Goal: Task Accomplishment & Management: Use online tool/utility

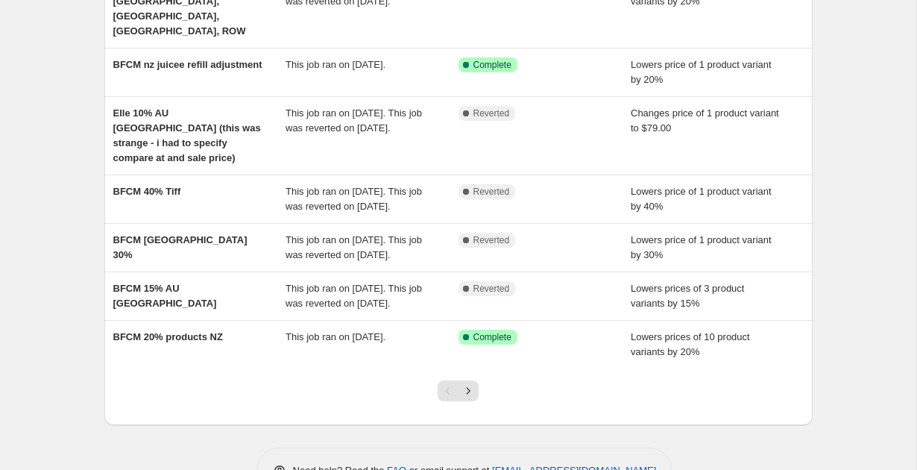
scroll to position [367, 0]
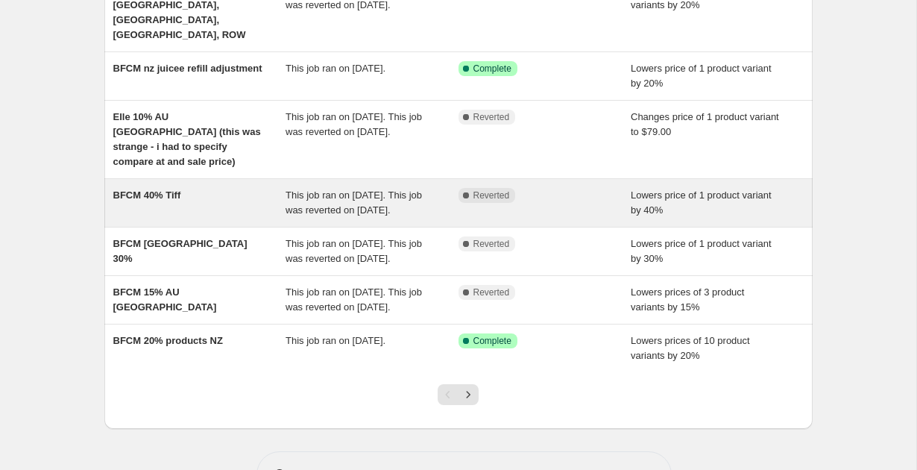
click at [207, 188] on div "BFCM 40% Tiff" at bounding box center [199, 203] width 173 height 30
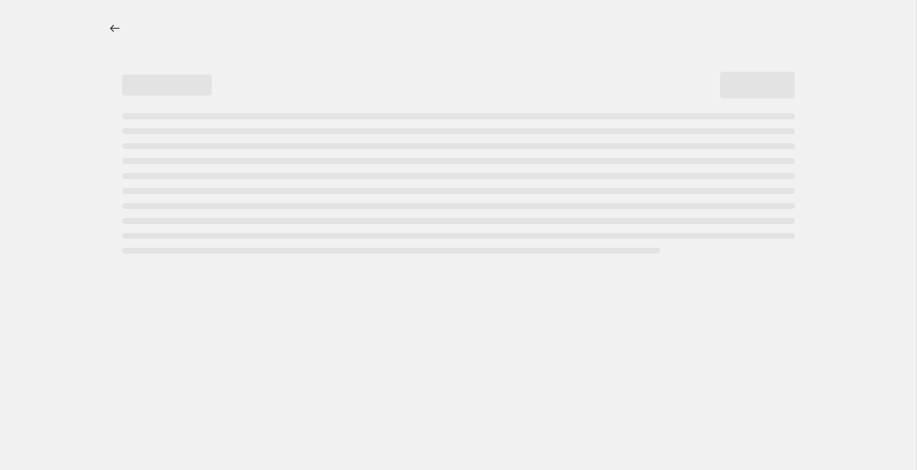
select select "percentage"
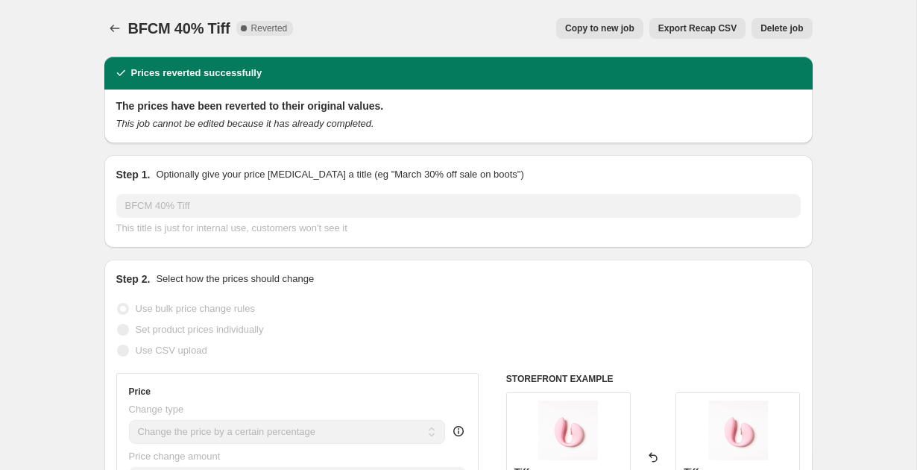
click at [588, 32] on span "Copy to new job" at bounding box center [599, 28] width 69 height 12
select select "percentage"
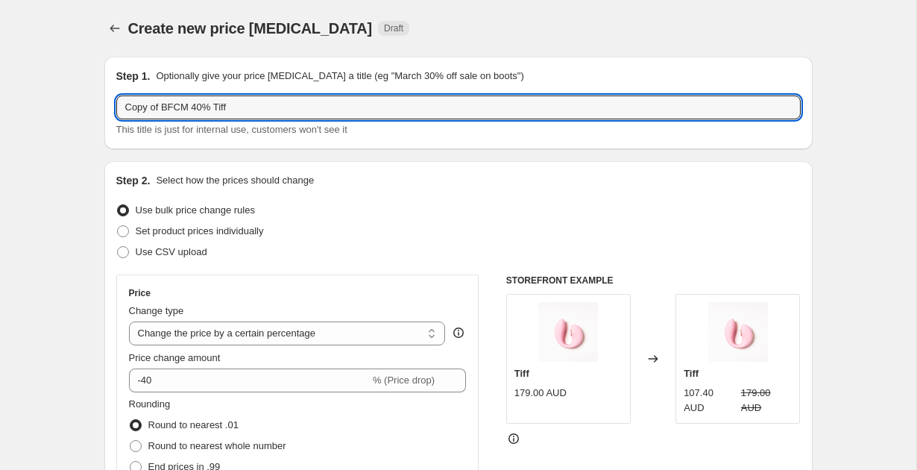
drag, startPoint x: 161, startPoint y: 108, endPoint x: 104, endPoint y: 108, distance: 57.4
click at [104, 108] on div "Step 1. Optionally give your price [MEDICAL_DATA] a title (eg "March 30% off sa…" at bounding box center [458, 103] width 708 height 92
drag, startPoint x: 166, startPoint y: 106, endPoint x: 120, endPoint y: 110, distance: 46.4
click at [120, 110] on input "Extended BFCM 40% Tiff" at bounding box center [458, 107] width 684 height 24
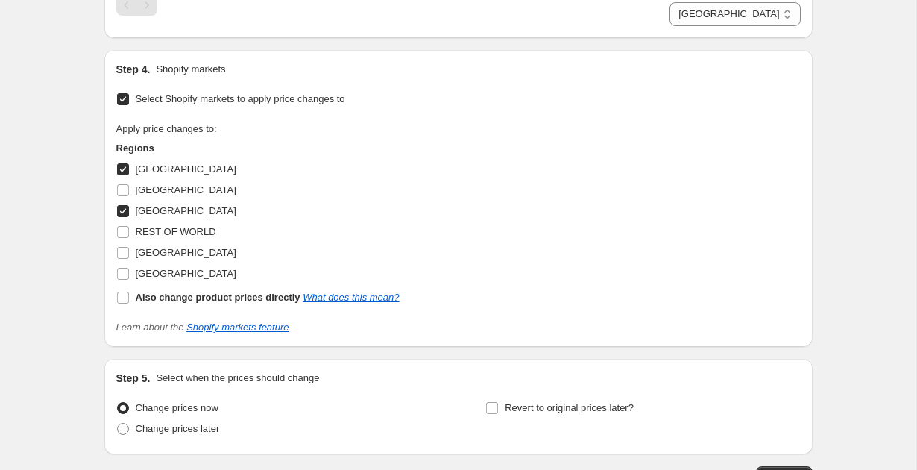
scroll to position [1121, 0]
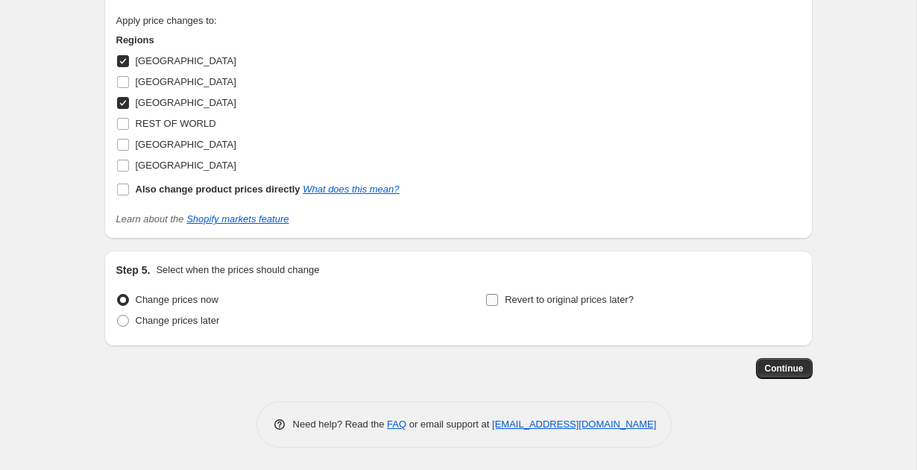
type input "Extended BFCM 40% Tiff"
click at [494, 299] on input "Revert to original prices later?" at bounding box center [492, 300] width 12 height 12
checkbox input "true"
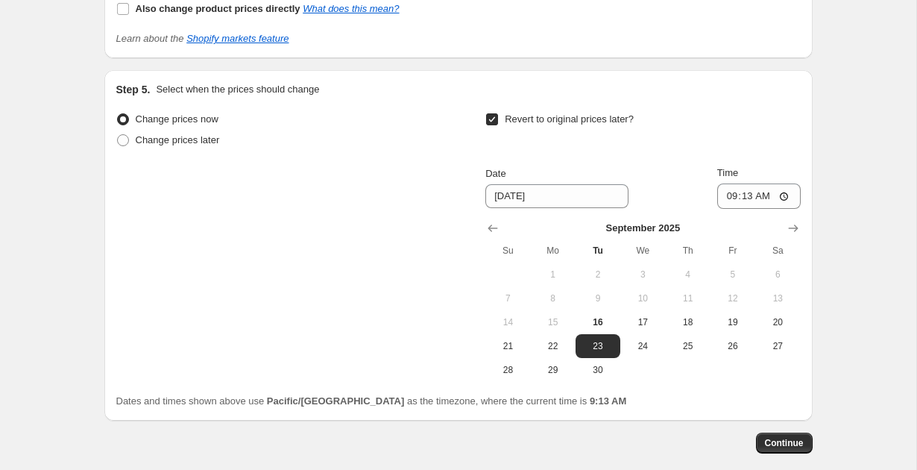
scroll to position [1303, 0]
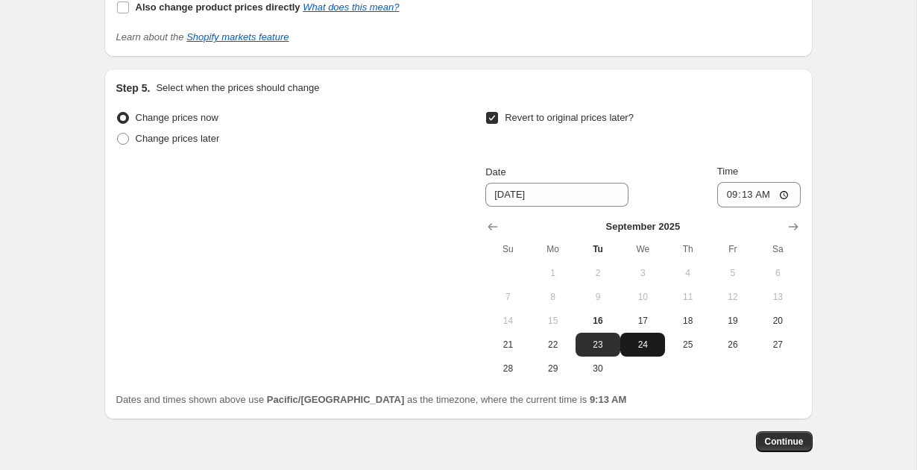
click at [638, 346] on span "24" at bounding box center [642, 344] width 33 height 12
type input "[DATE]"
click at [759, 200] on input "09:13" at bounding box center [758, 194] width 83 height 25
click at [731, 195] on input "09:13" at bounding box center [758, 194] width 83 height 25
type input "23:59"
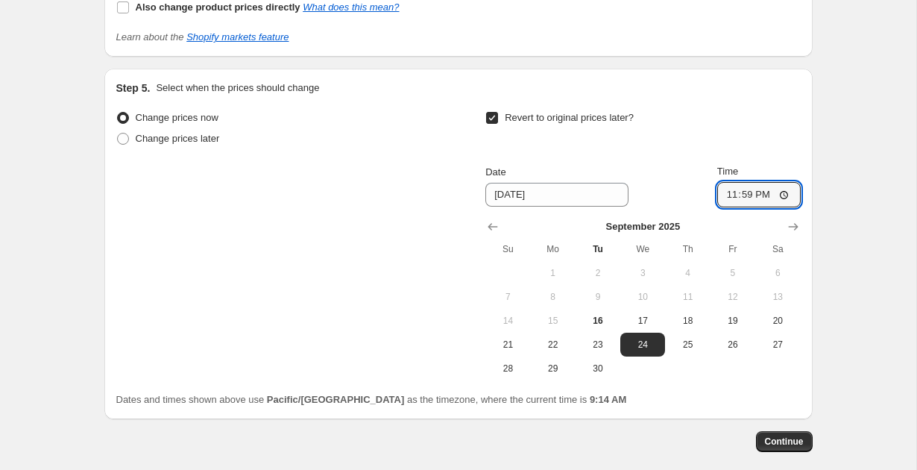
click at [720, 389] on div "Change prices now Change prices later Revert to original prices later? Date [DA…" at bounding box center [458, 257] width 684 height 300
click at [777, 438] on span "Continue" at bounding box center [784, 441] width 39 height 12
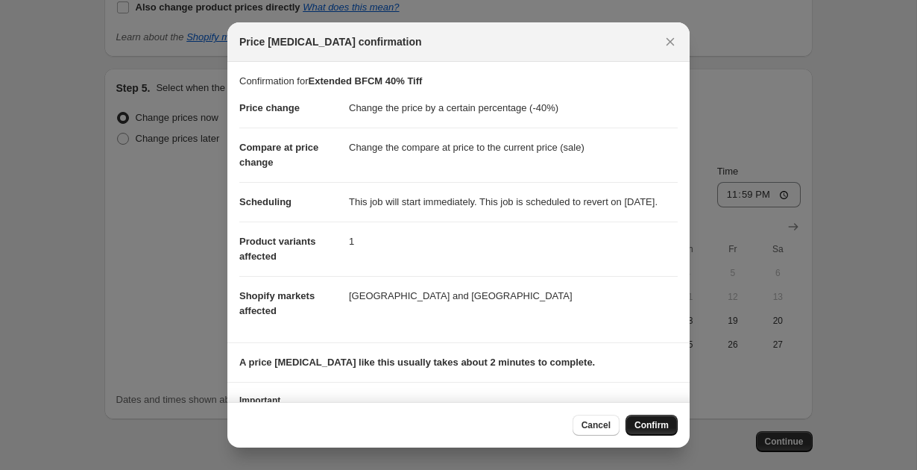
click at [645, 421] on span "Confirm" at bounding box center [651, 425] width 34 height 12
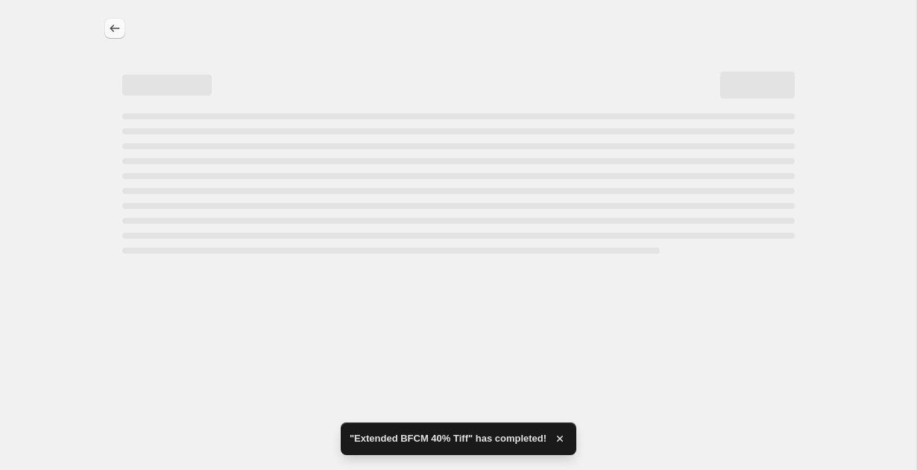
select select "percentage"
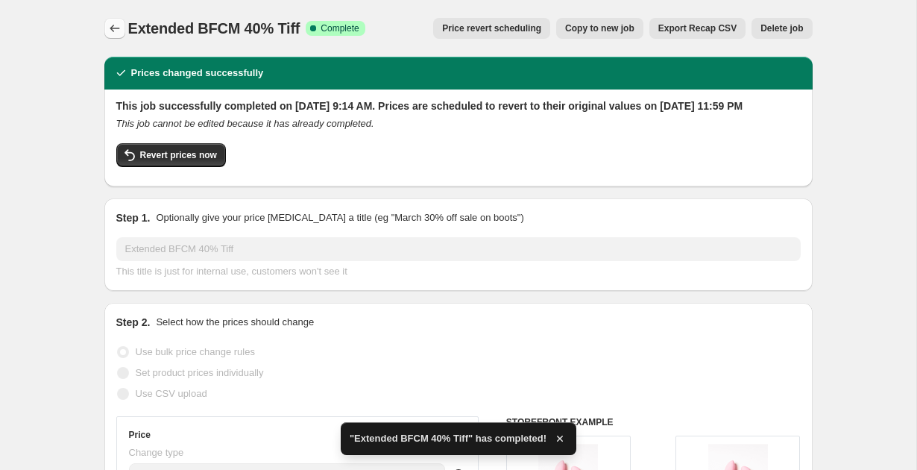
click at [114, 28] on icon "Price change jobs" at bounding box center [114, 28] width 15 height 15
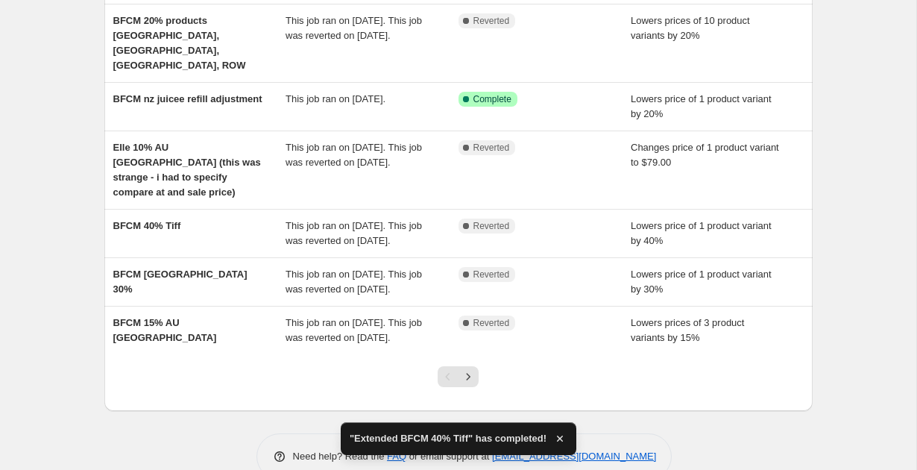
scroll to position [432, 0]
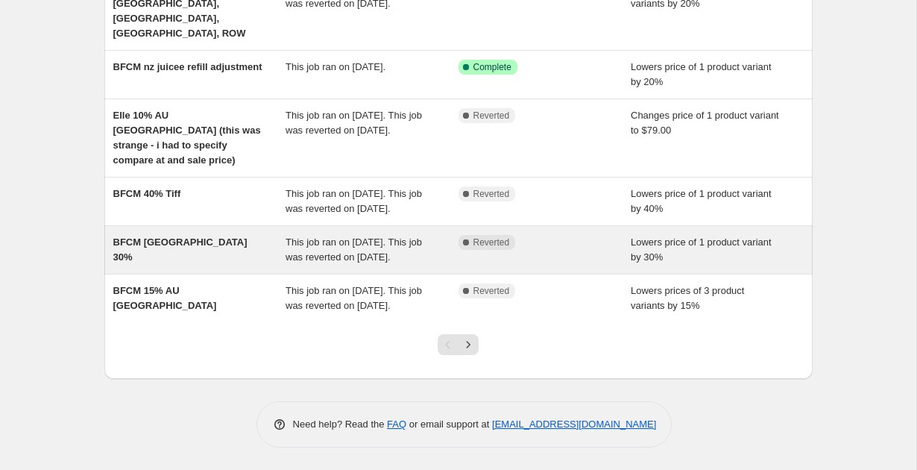
click at [186, 235] on div "BFCM [GEOGRAPHIC_DATA] 30%" at bounding box center [199, 250] width 173 height 30
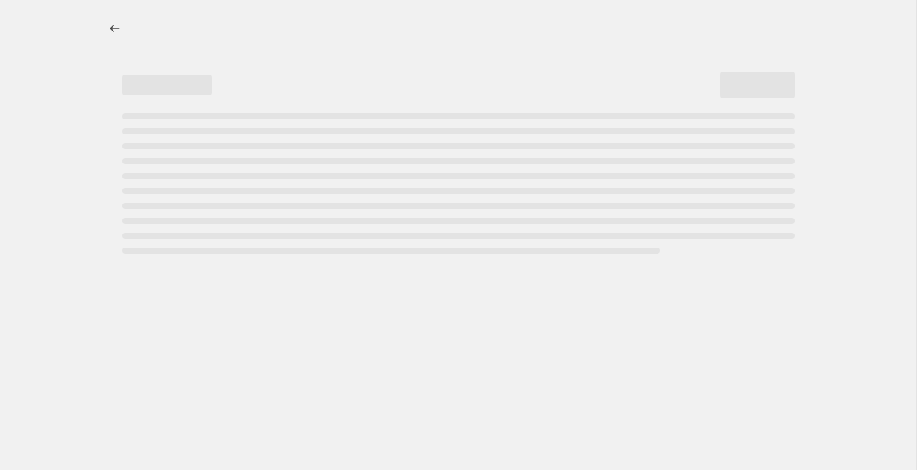
select select "percentage"
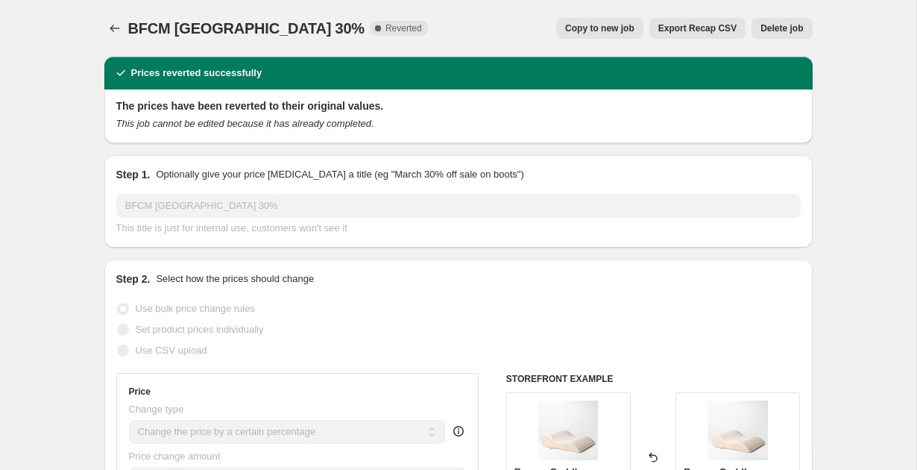
click at [602, 24] on span "Copy to new job" at bounding box center [599, 28] width 69 height 12
select select "percentage"
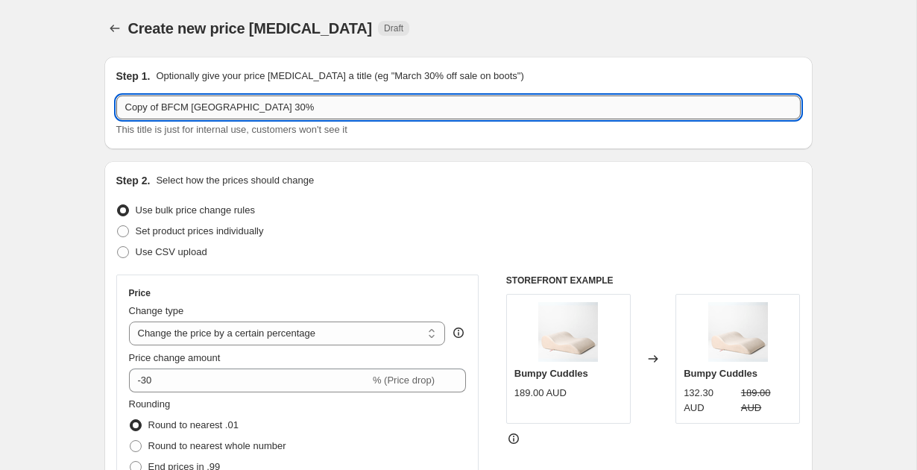
drag, startPoint x: 160, startPoint y: 108, endPoint x: 118, endPoint y: 111, distance: 41.8
click at [118, 111] on input "Copy of BFCM [GEOGRAPHIC_DATA] 30%" at bounding box center [458, 107] width 684 height 24
paste input "Extended"
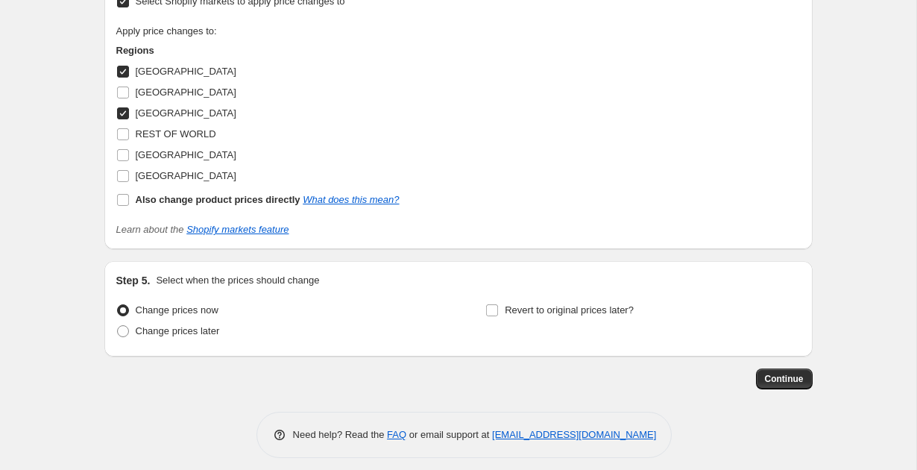
scroll to position [1121, 0]
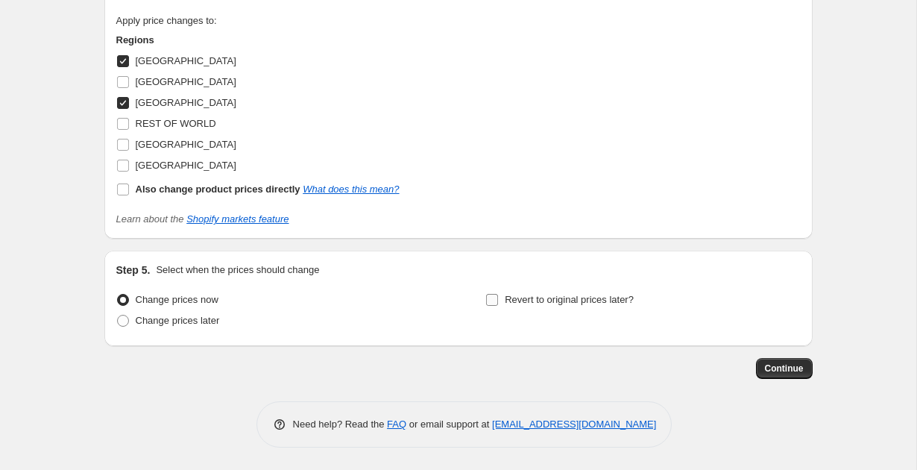
type input "Extended BFCM [GEOGRAPHIC_DATA] 30%"
click at [491, 296] on input "Revert to original prices later?" at bounding box center [492, 300] width 12 height 12
checkbox input "true"
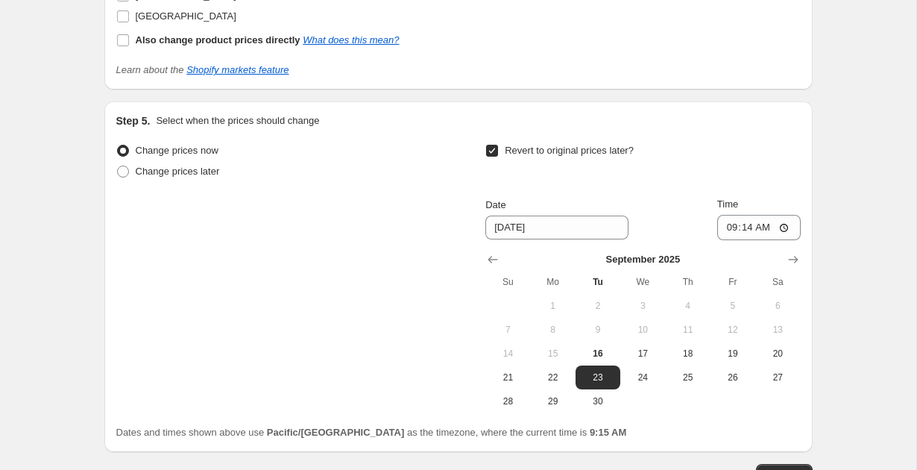
scroll to position [1307, 0]
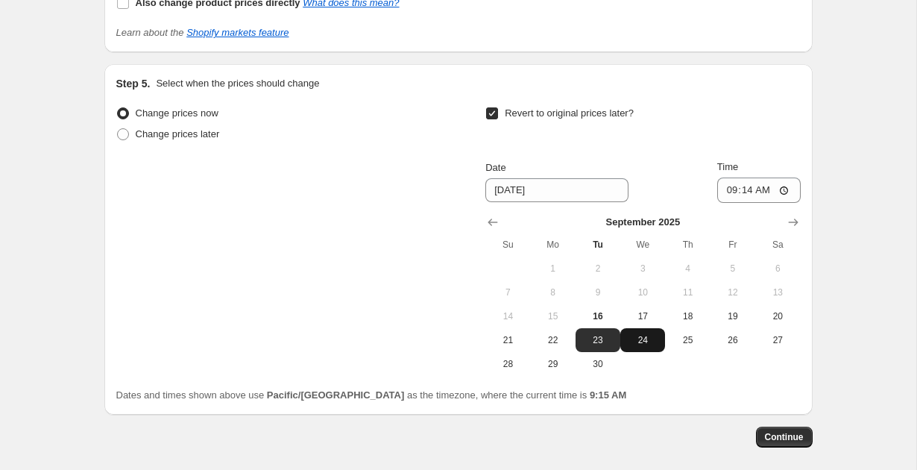
click at [635, 340] on span "24" at bounding box center [642, 340] width 33 height 12
type input "[DATE]"
click at [739, 194] on input "09:14" at bounding box center [758, 189] width 83 height 25
click at [727, 192] on input "09:14" at bounding box center [758, 189] width 83 height 25
type input "23:59"
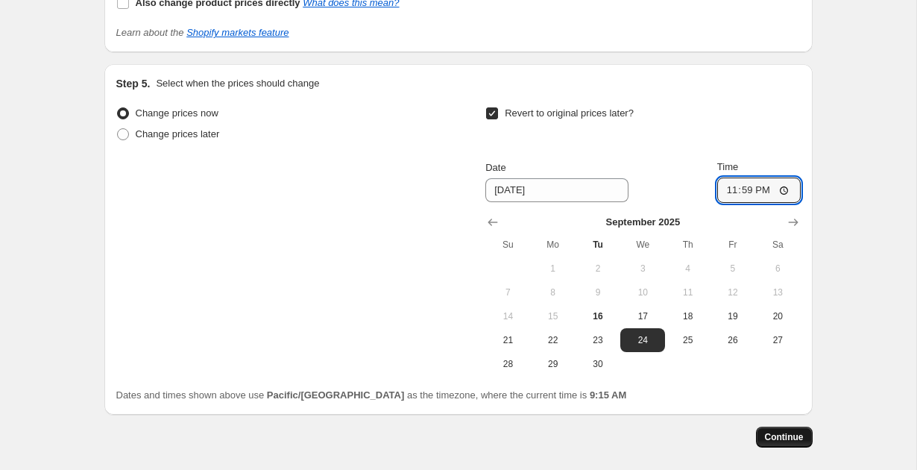
click at [771, 434] on span "Continue" at bounding box center [784, 437] width 39 height 12
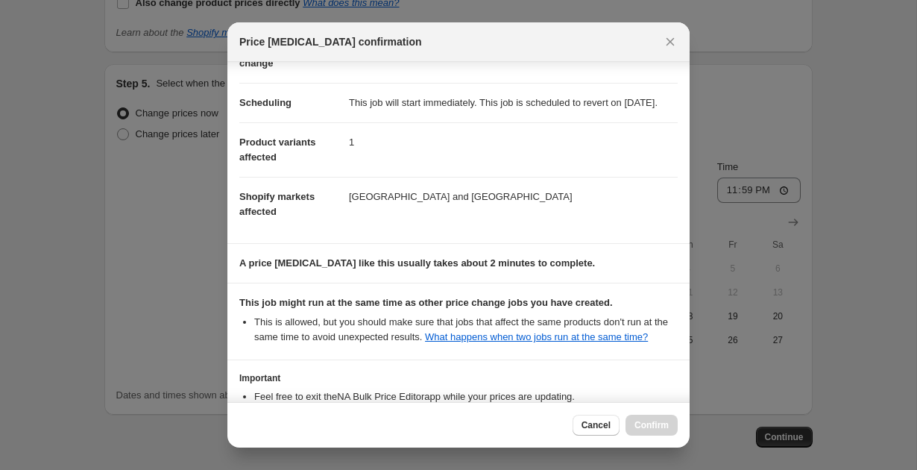
scroll to position [242, 0]
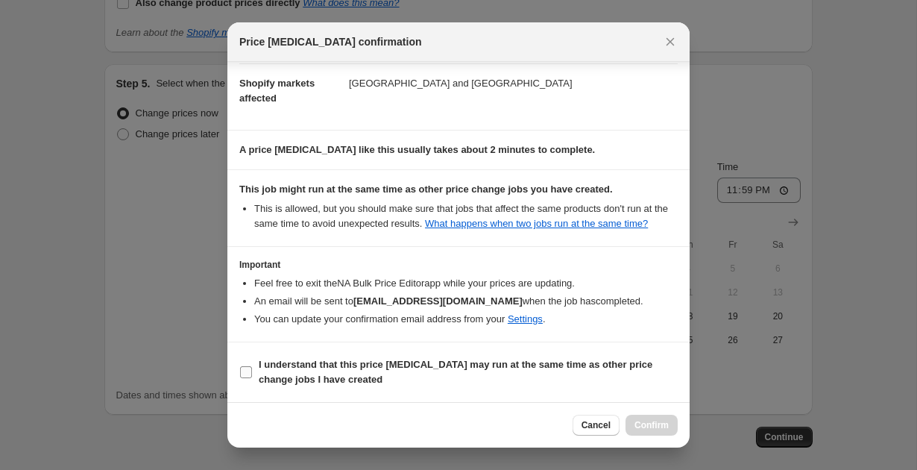
click at [247, 370] on input "I understand that this price [MEDICAL_DATA] may run at the same time as other p…" at bounding box center [246, 372] width 12 height 12
checkbox input "true"
click at [645, 417] on button "Confirm" at bounding box center [651, 424] width 52 height 21
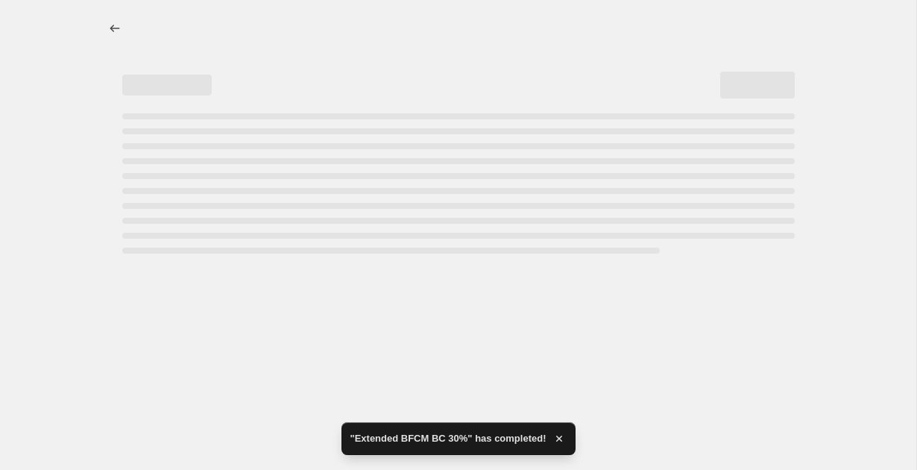
select select "percentage"
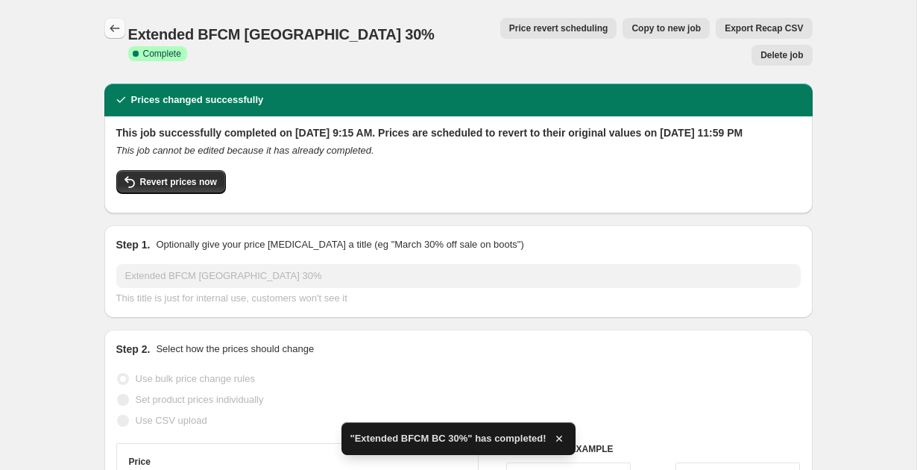
click at [116, 34] on icon "Price change jobs" at bounding box center [114, 28] width 15 height 15
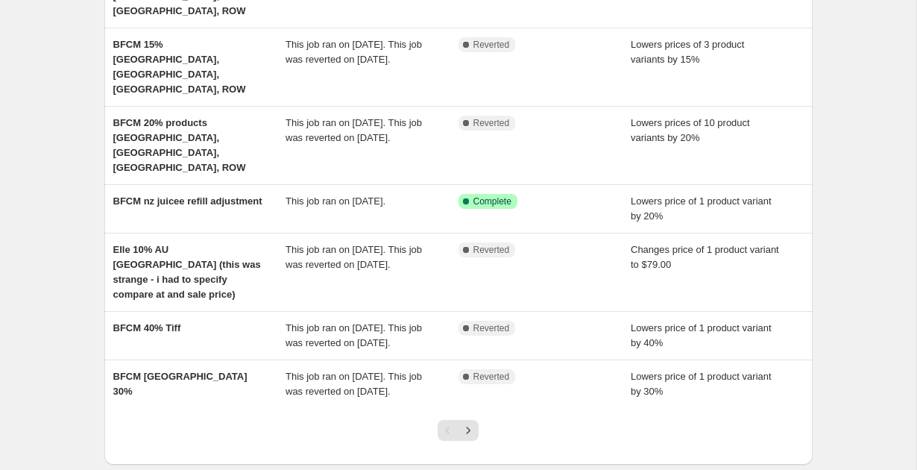
scroll to position [355, 0]
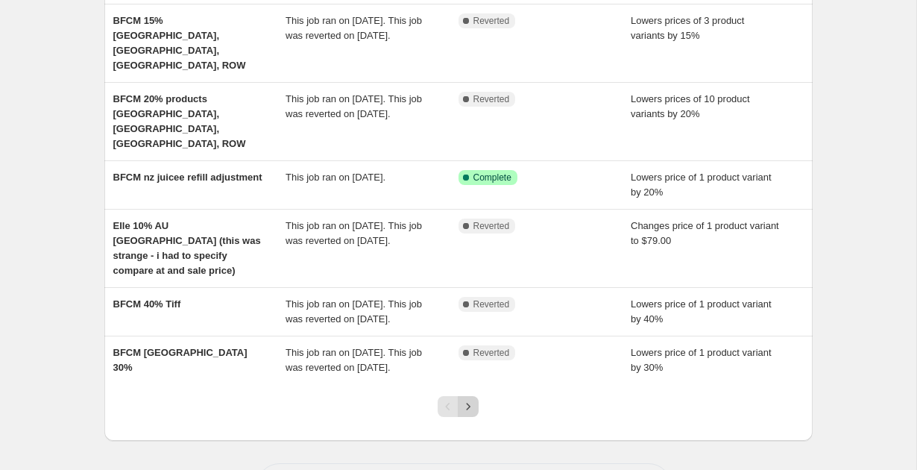
click at [470, 414] on icon "Next" at bounding box center [468, 406] width 15 height 15
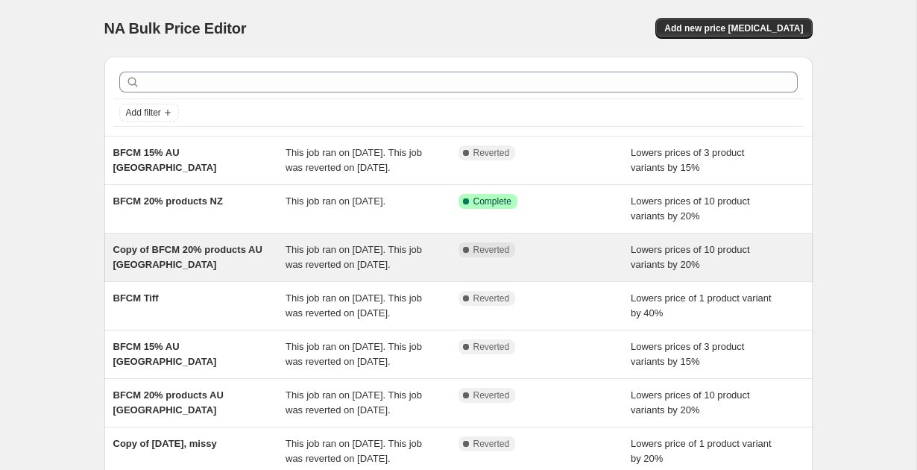
click at [253, 272] on div "Copy of BFCM 20% products AU [GEOGRAPHIC_DATA]" at bounding box center [199, 257] width 173 height 30
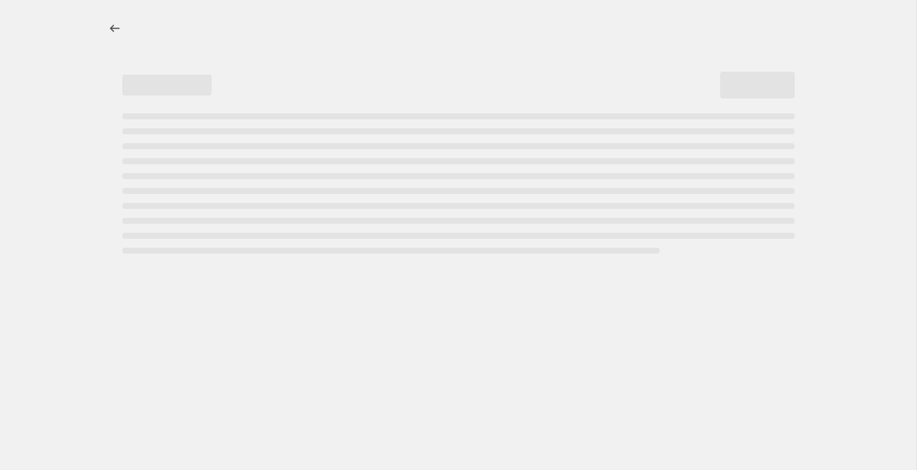
select select "percentage"
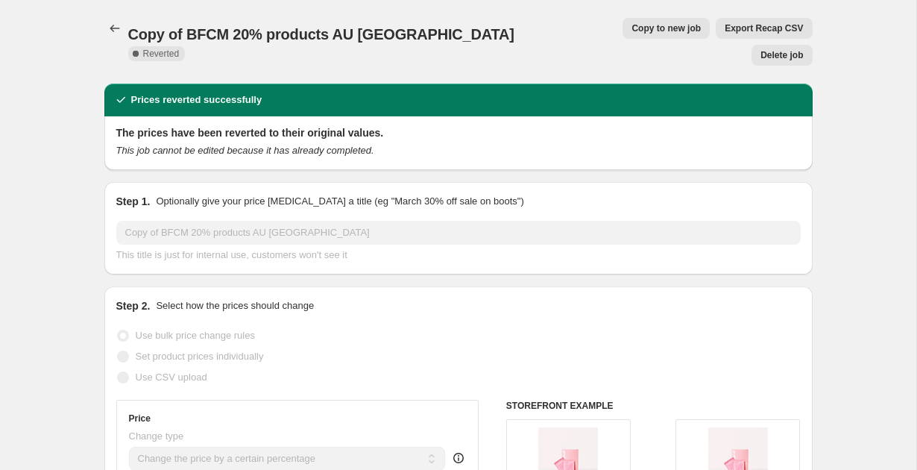
click at [631, 23] on span "Copy to new job" at bounding box center [665, 28] width 69 height 12
select select "percentage"
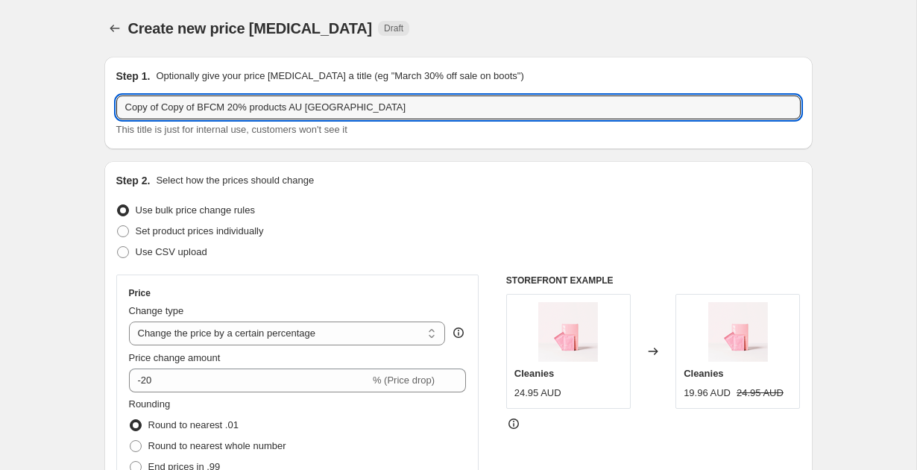
drag, startPoint x: 198, startPoint y: 107, endPoint x: 86, endPoint y: 109, distance: 112.6
paste input "Extended"
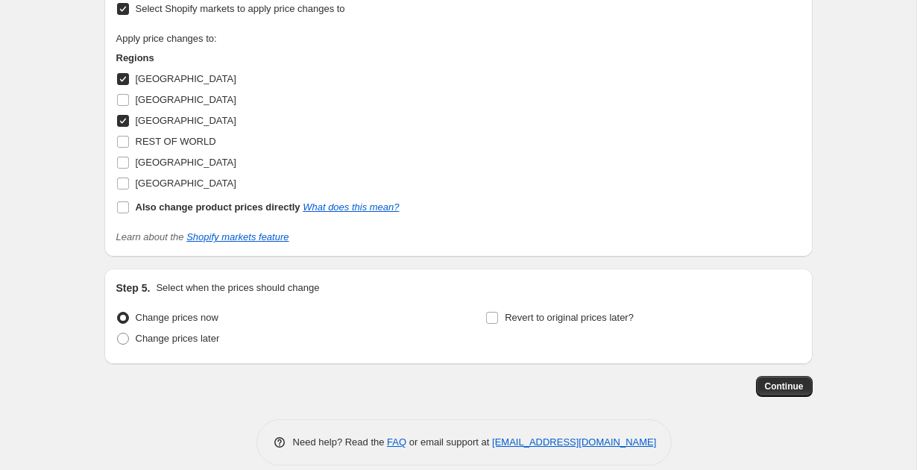
scroll to position [1395, 0]
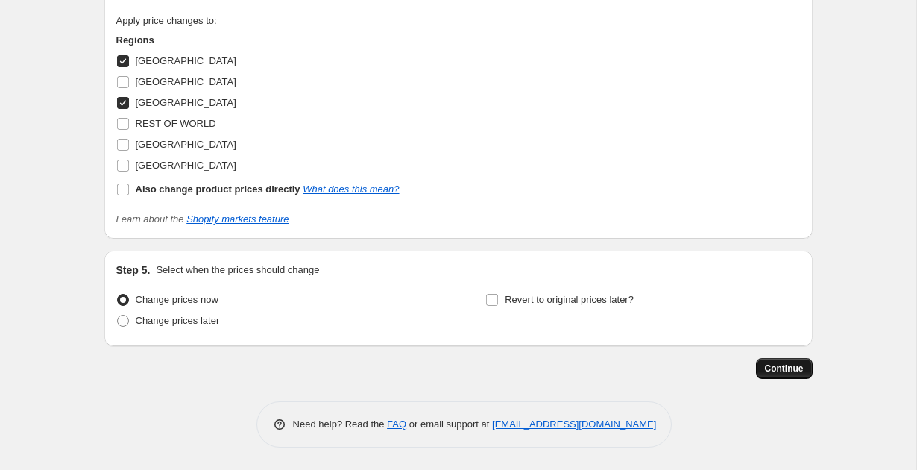
type input "Extended BFCM 20% products AU [GEOGRAPHIC_DATA]"
click at [799, 369] on span "Continue" at bounding box center [784, 368] width 39 height 12
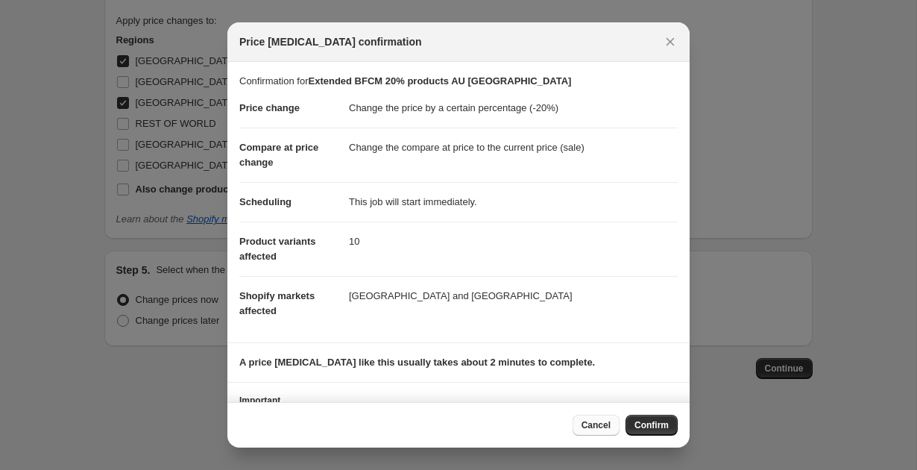
click at [590, 429] on span "Cancel" at bounding box center [595, 425] width 29 height 12
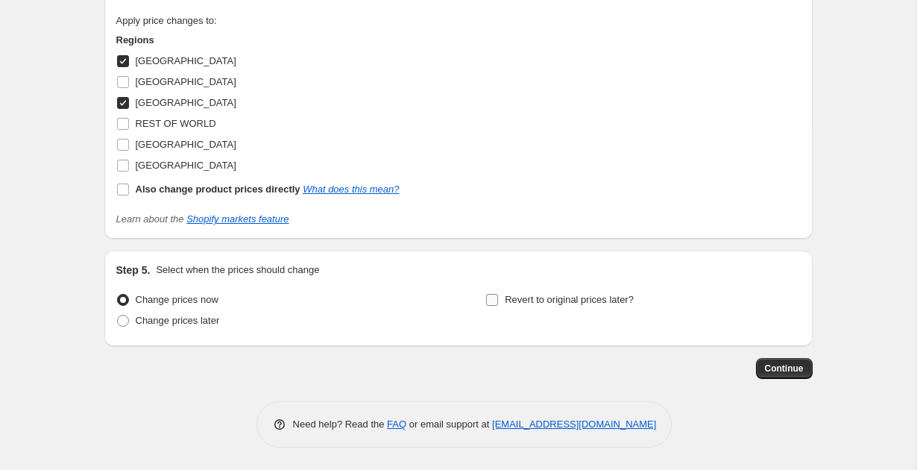
click at [495, 300] on input "Revert to original prices later?" at bounding box center [492, 300] width 12 height 12
checkbox input "true"
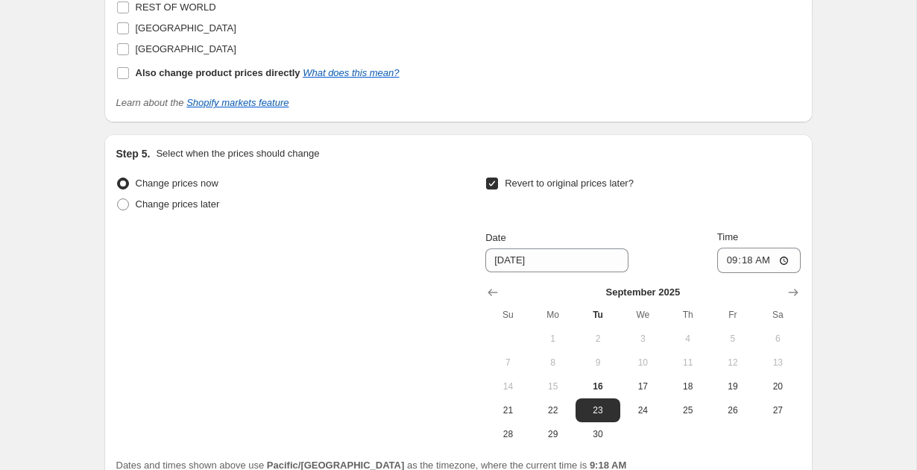
scroll to position [1515, 0]
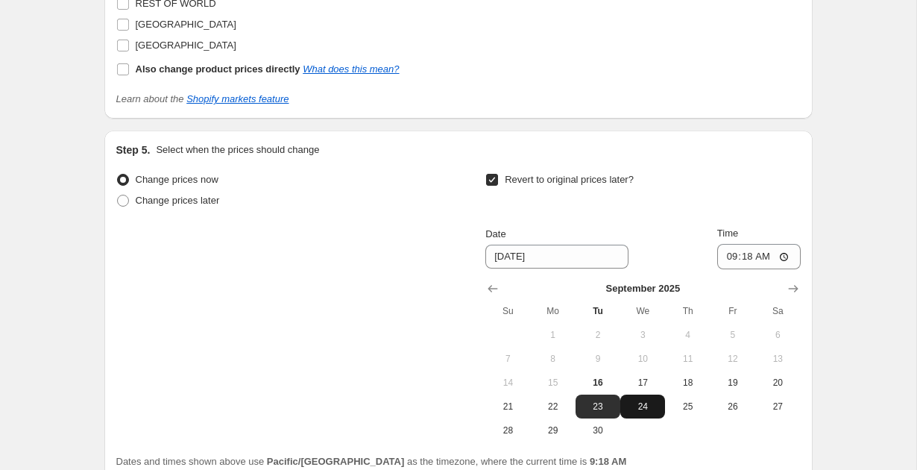
click at [639, 408] on span "24" at bounding box center [642, 406] width 33 height 12
type input "[DATE]"
click at [730, 253] on input "09:18" at bounding box center [758, 256] width 83 height 25
type input "23:59"
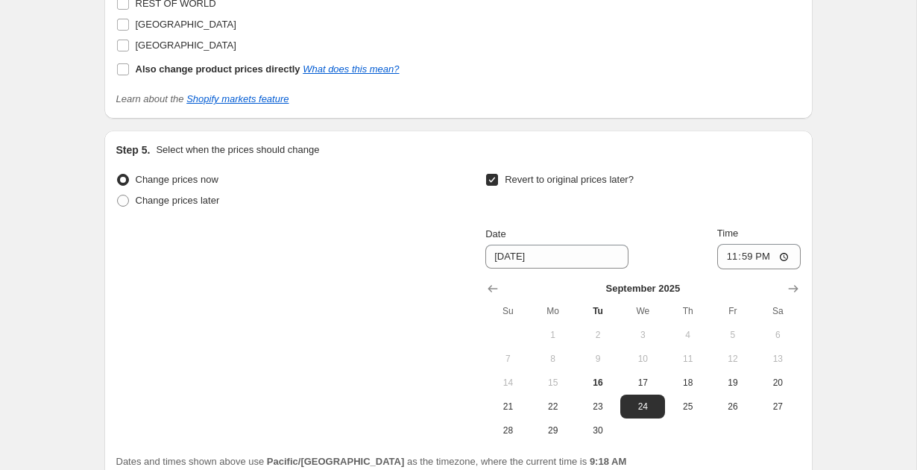
scroll to position [1650, 0]
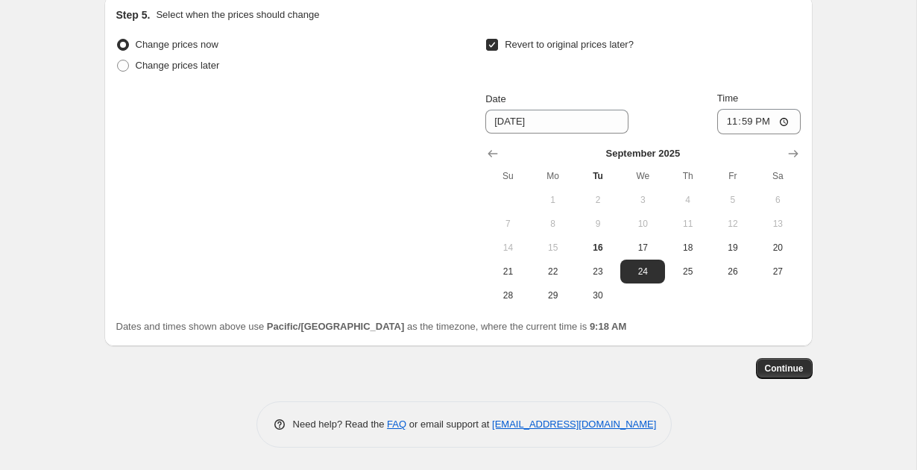
click at [780, 360] on button "Continue" at bounding box center [784, 368] width 57 height 21
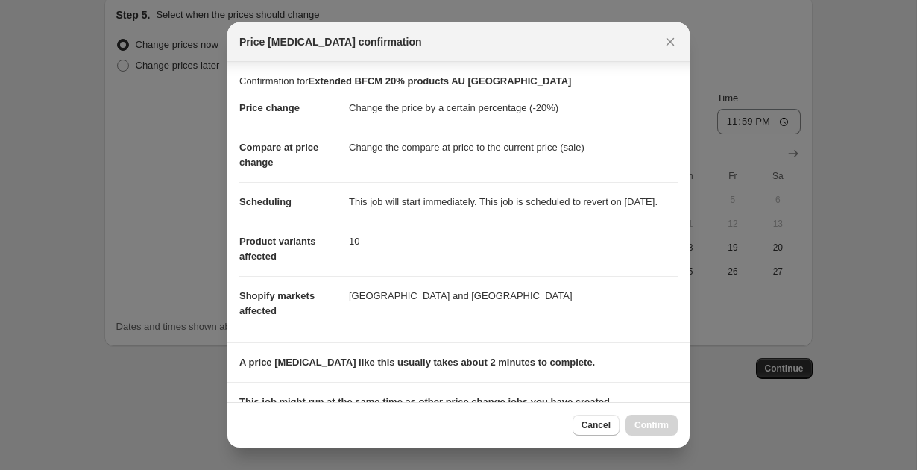
scroll to position [242, 0]
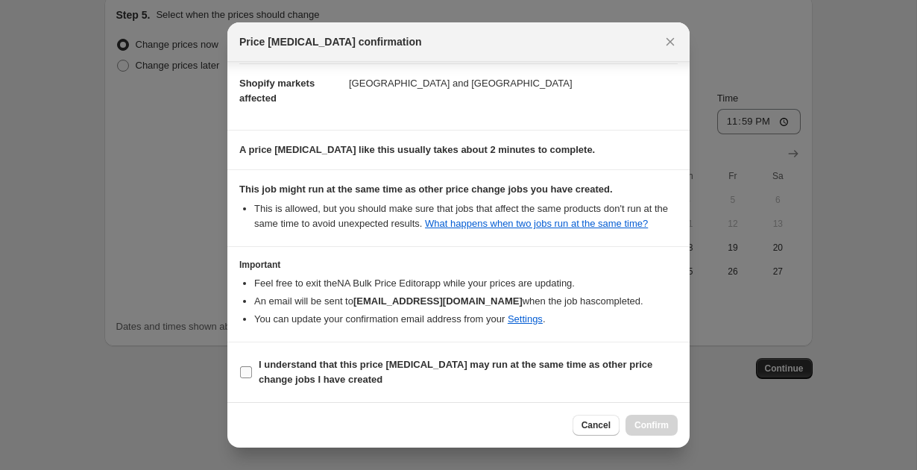
click at [244, 370] on input "I understand that this price [MEDICAL_DATA] may run at the same time as other p…" at bounding box center [246, 372] width 12 height 12
checkbox input "true"
click at [663, 420] on span "Confirm" at bounding box center [651, 425] width 34 height 12
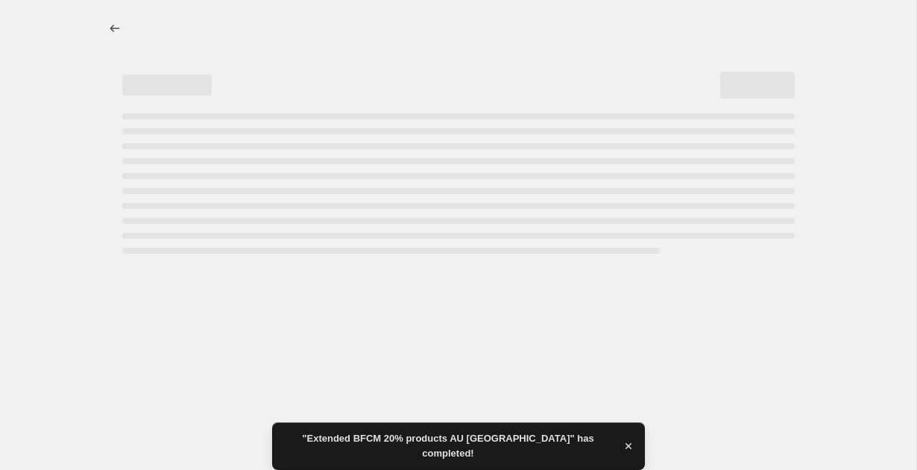
select select "percentage"
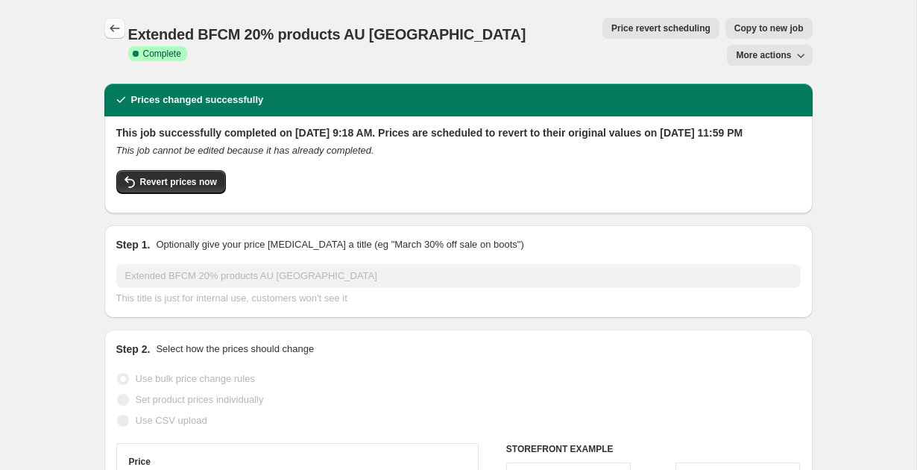
click at [110, 27] on icon "Price change jobs" at bounding box center [114, 28] width 15 height 15
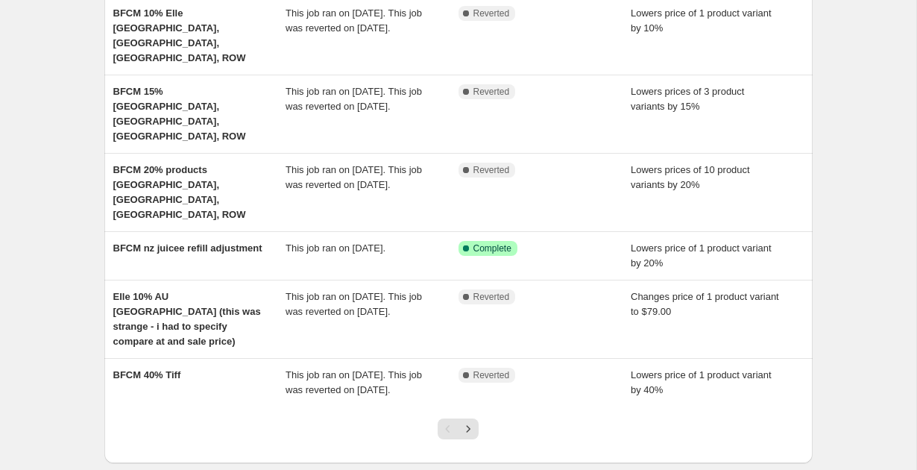
scroll to position [432, 0]
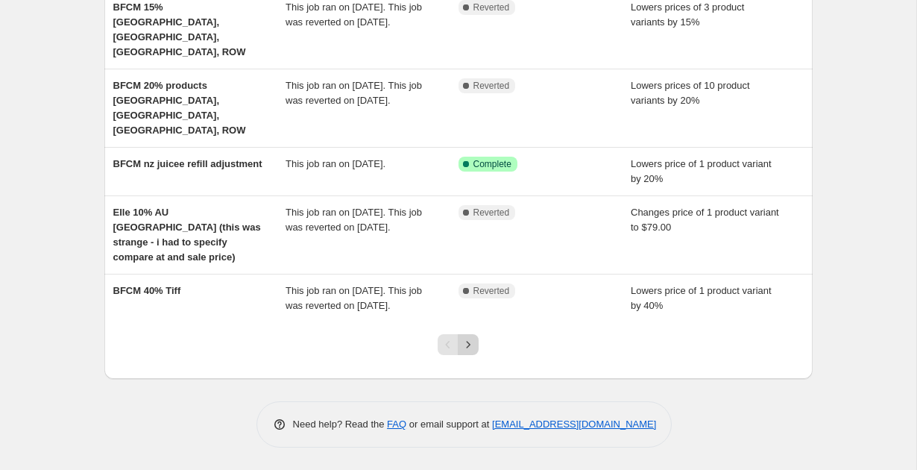
click at [470, 345] on icon "Next" at bounding box center [468, 344] width 15 height 15
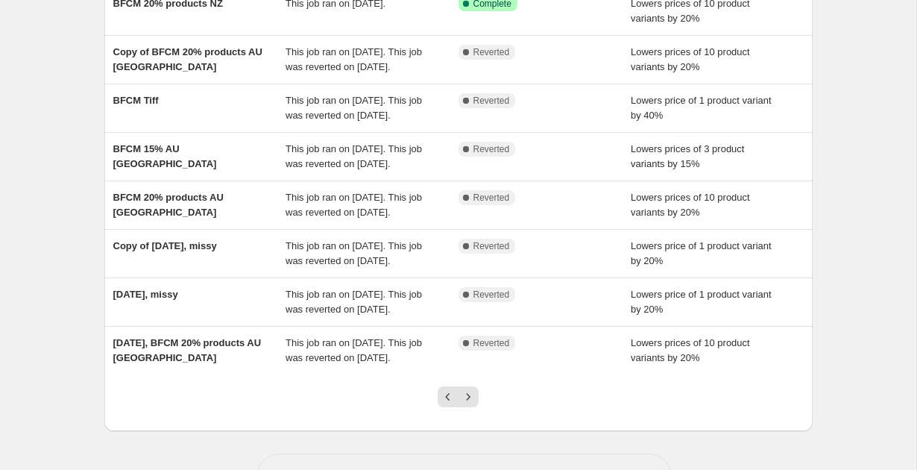
scroll to position [253, 0]
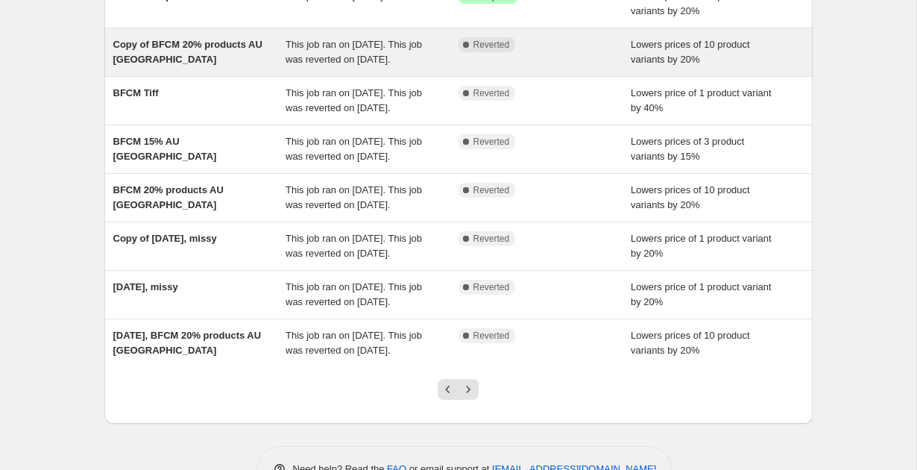
click at [238, 67] on div "Copy of BFCM 20% products AU [GEOGRAPHIC_DATA]" at bounding box center [199, 52] width 173 height 30
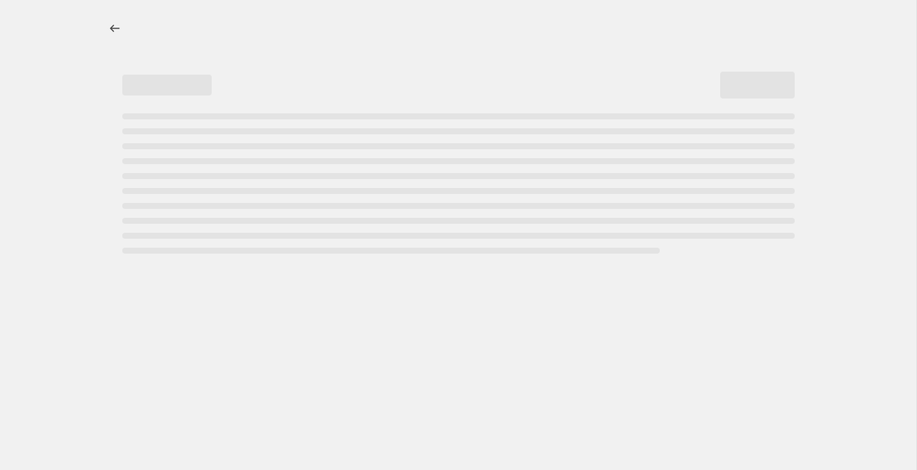
select select "percentage"
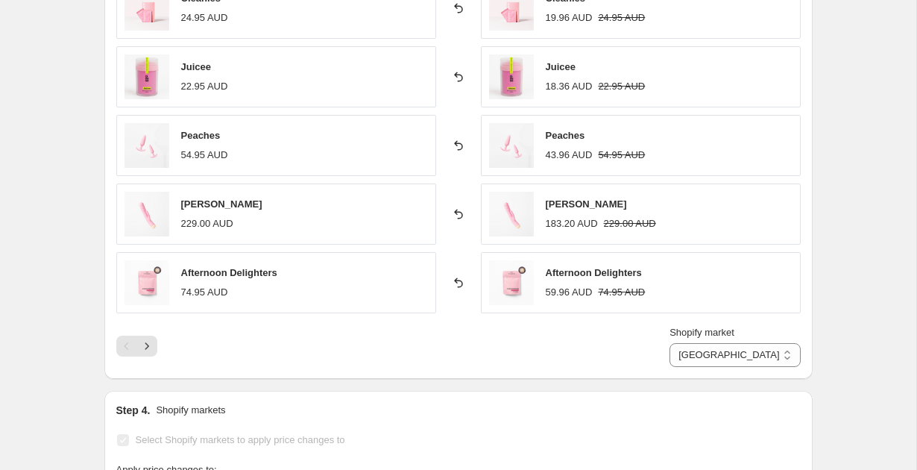
scroll to position [1073, 0]
click at [151, 337] on icon "Next" at bounding box center [146, 344] width 15 height 15
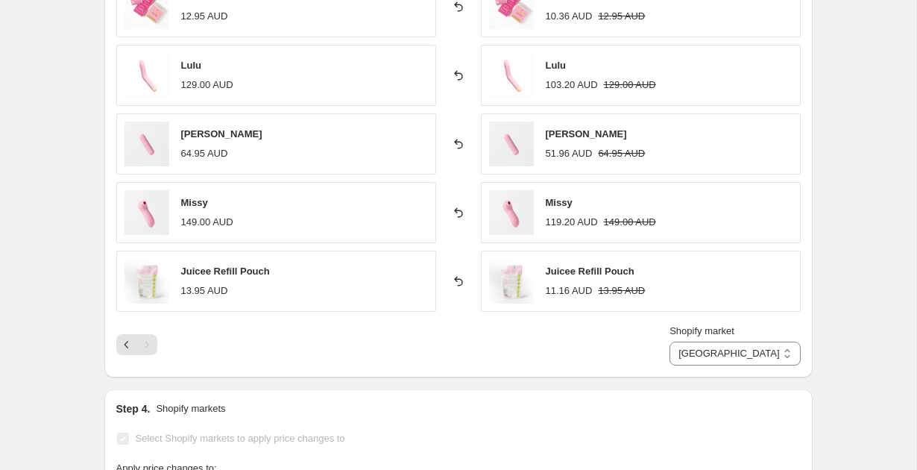
click at [841, 218] on div "Copy of BFCM 20% products AU [GEOGRAPHIC_DATA]. This page is ready Copy of BFCM…" at bounding box center [458, 33] width 916 height 2212
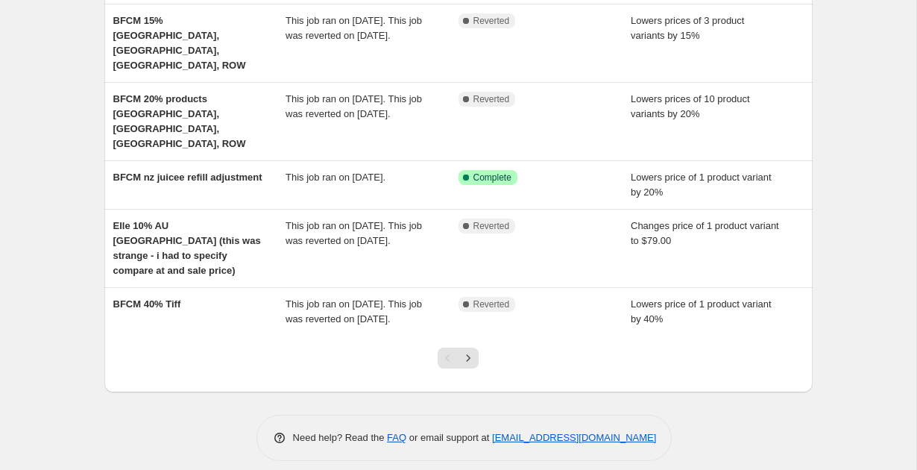
scroll to position [411, 0]
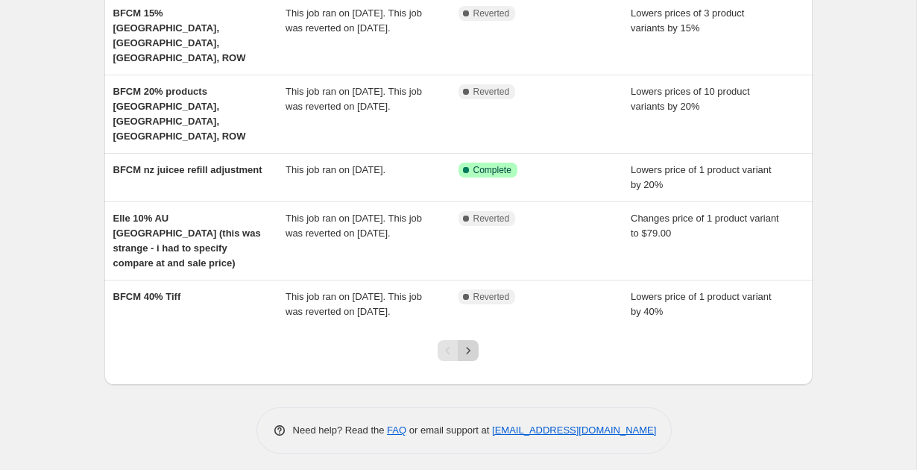
click at [469, 358] on icon "Next" at bounding box center [468, 350] width 15 height 15
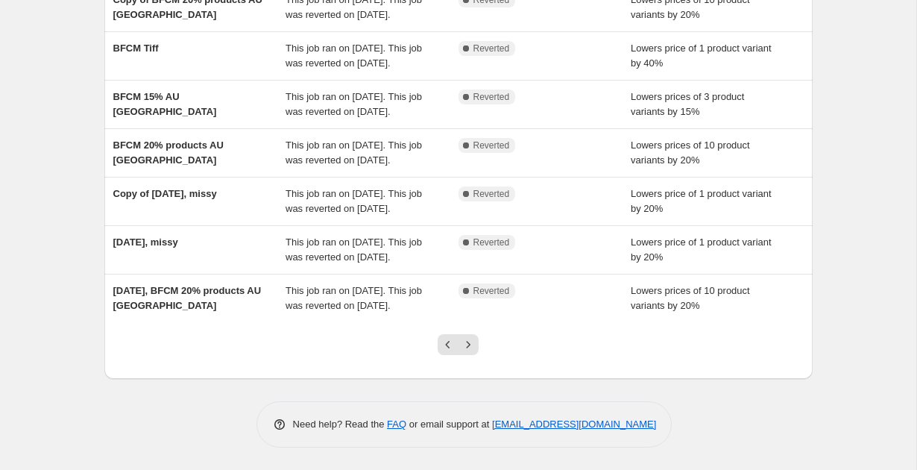
scroll to position [347, 0]
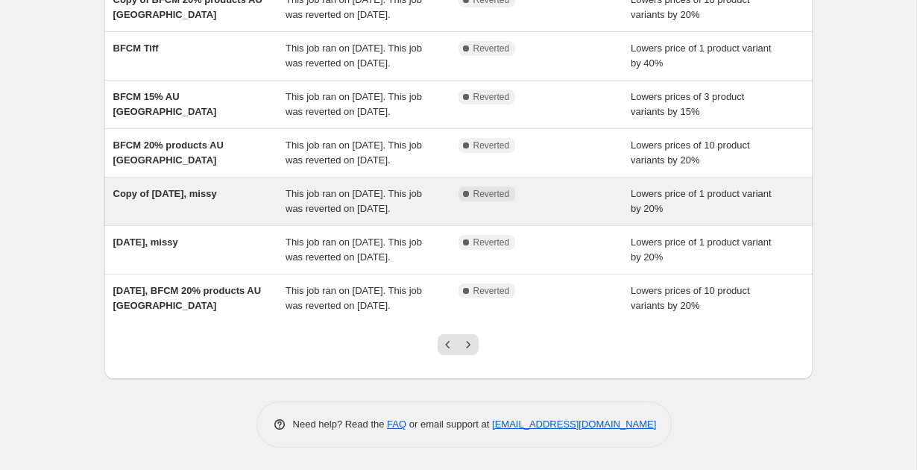
click at [250, 216] on div "Copy of [DATE], missy" at bounding box center [199, 201] width 173 height 30
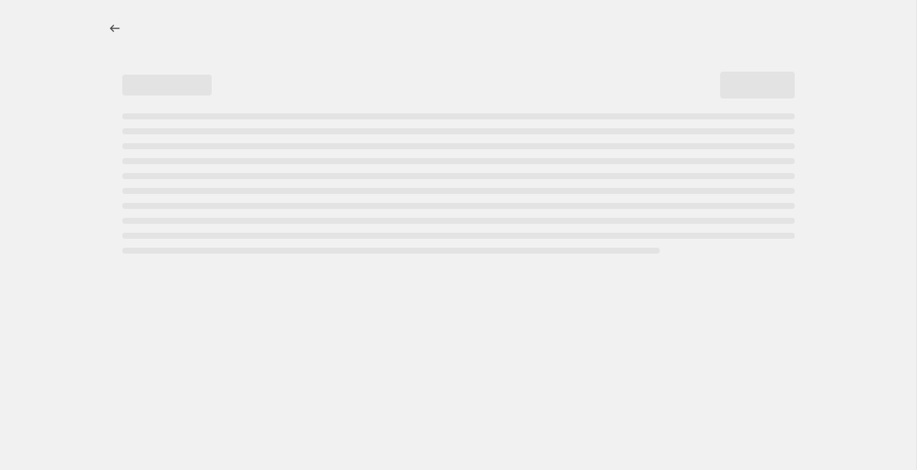
select select "percentage"
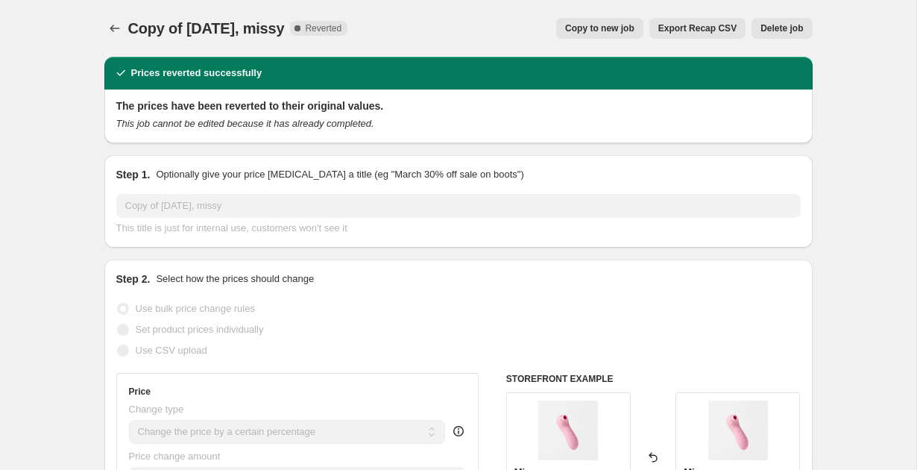
click at [590, 28] on span "Copy to new job" at bounding box center [599, 28] width 69 height 12
select select "percentage"
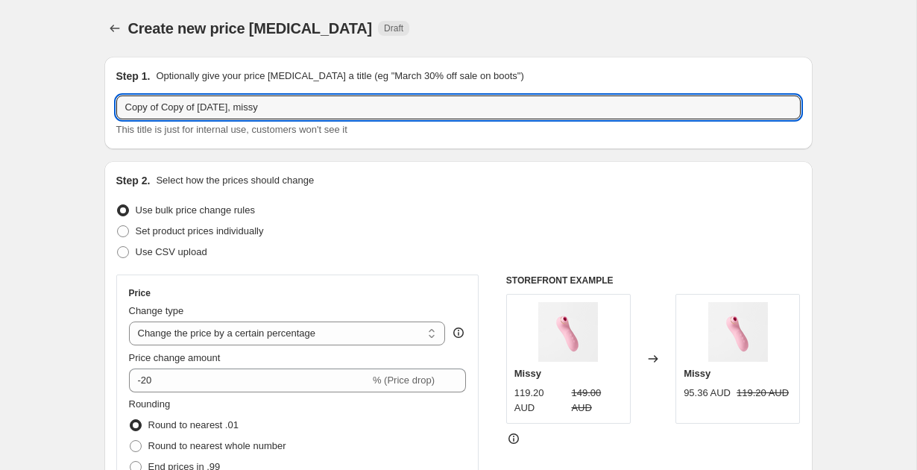
drag, startPoint x: 160, startPoint y: 107, endPoint x: 114, endPoint y: 113, distance: 46.5
click at [114, 111] on div "Step 1. Optionally give your price change job a title (eg "March 30% off sale o…" at bounding box center [458, 103] width 708 height 92
paste input "Extended"
type input "Extended BFCM Missy Copy of 12 Sept 2025, missy"
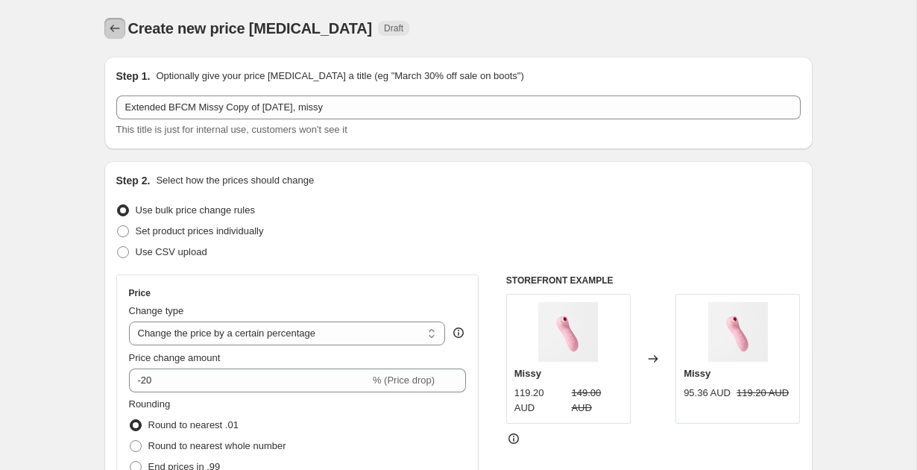
click at [113, 28] on icon "Price change jobs" at bounding box center [115, 28] width 10 height 7
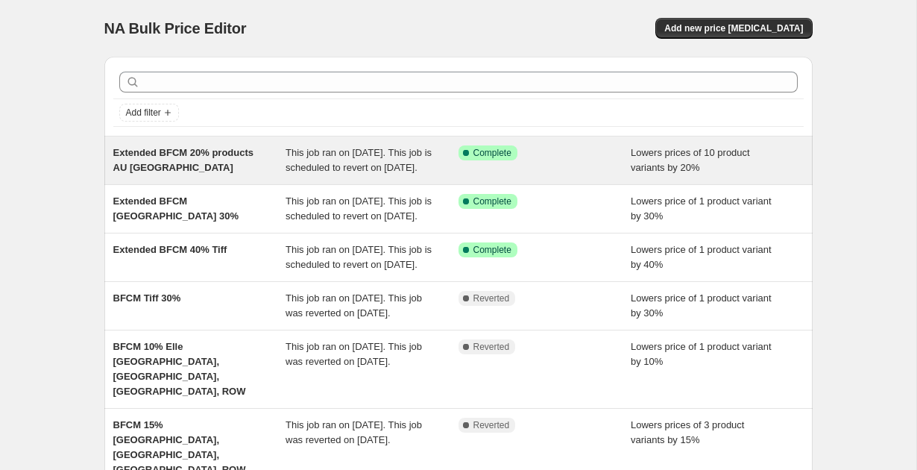
click at [200, 168] on div "Extended BFCM 20% products AU [GEOGRAPHIC_DATA]" at bounding box center [199, 160] width 173 height 30
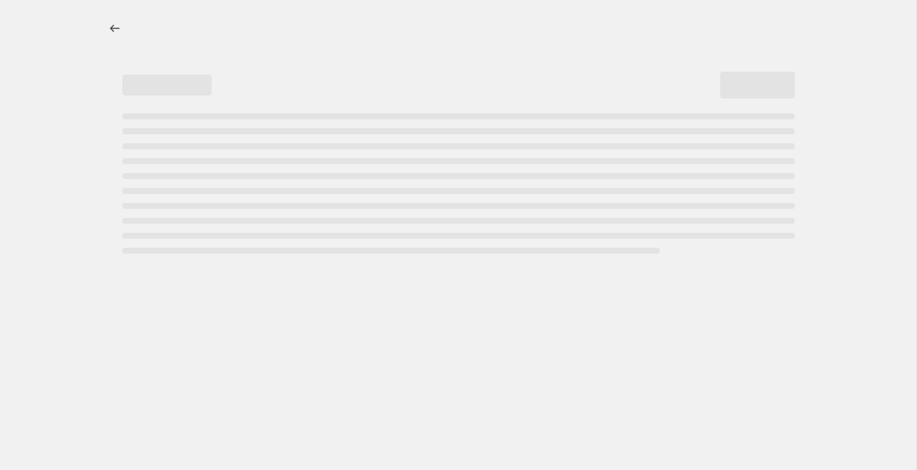
select select "percentage"
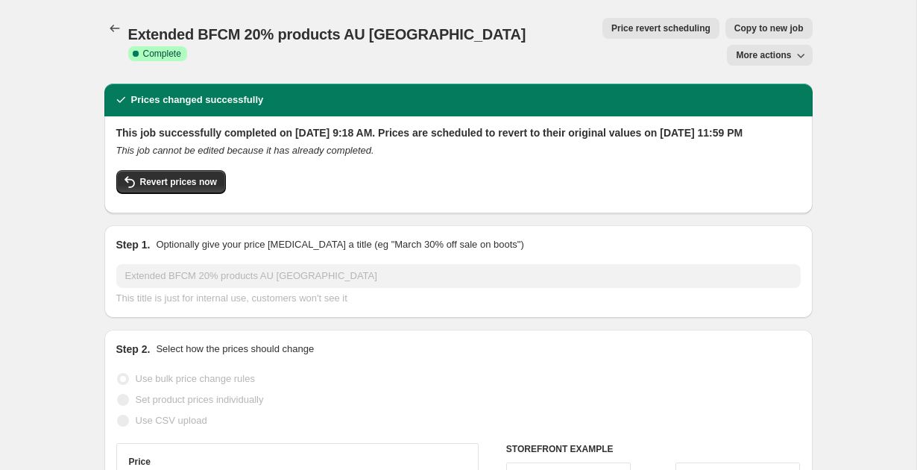
click at [777, 45] on button "More actions" at bounding box center [769, 55] width 85 height 21
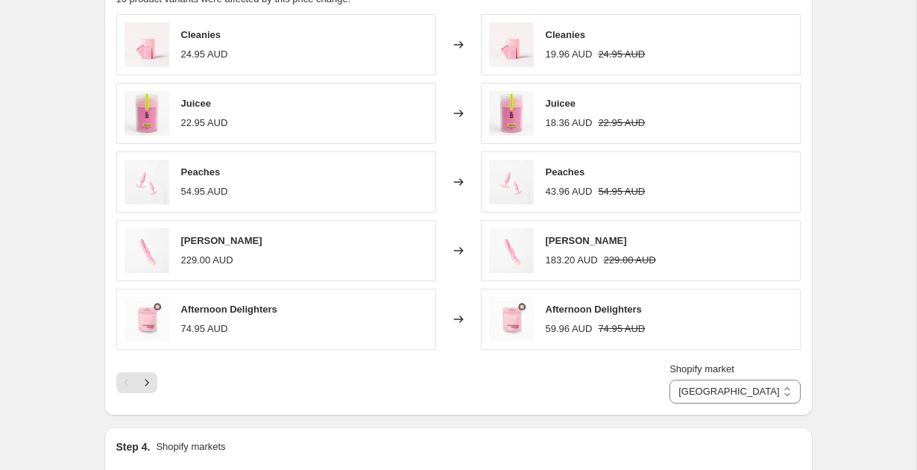
scroll to position [1082, 0]
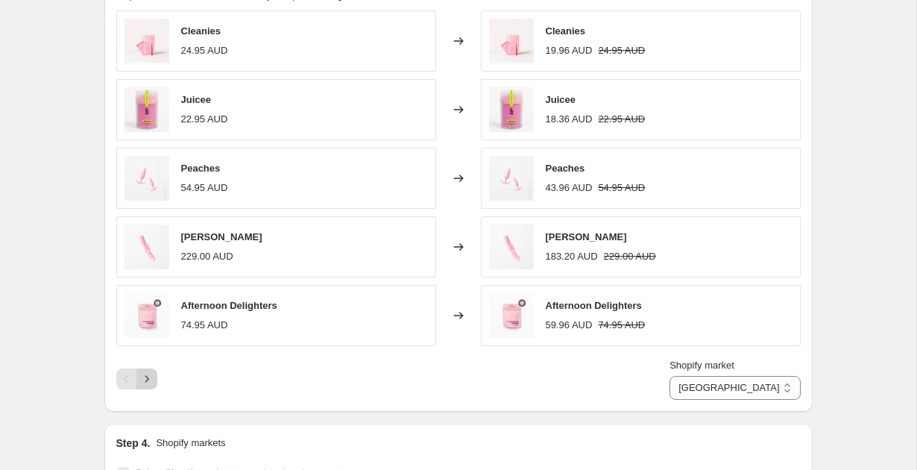
click at [146, 371] on icon "Next" at bounding box center [146, 378] width 15 height 15
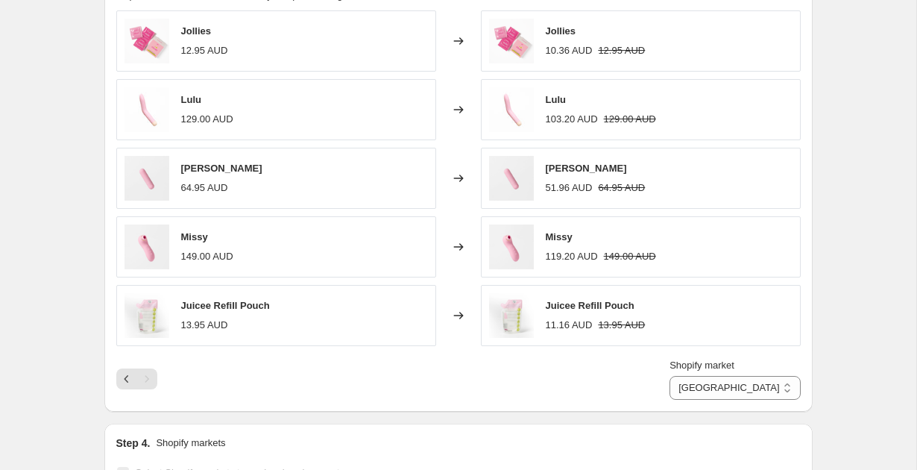
click at [873, 153] on div "Extended BFCM 20% products AU NZ. This page is ready Extended BFCM 20% products…" at bounding box center [458, 45] width 916 height 2255
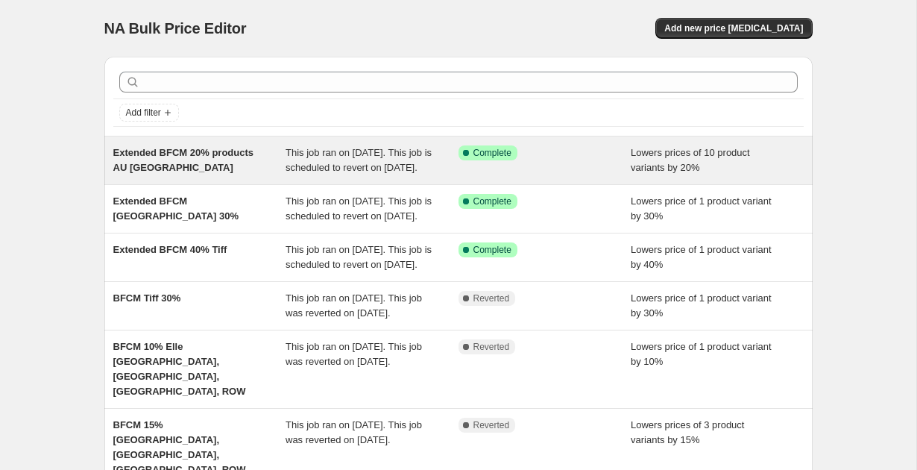
click at [269, 165] on div "Extended BFCM 20% products AU NZ" at bounding box center [199, 160] width 173 height 30
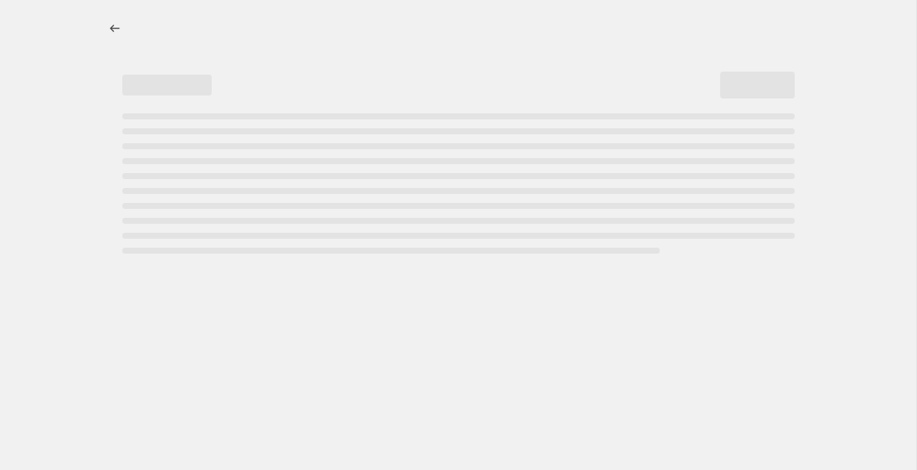
select select "percentage"
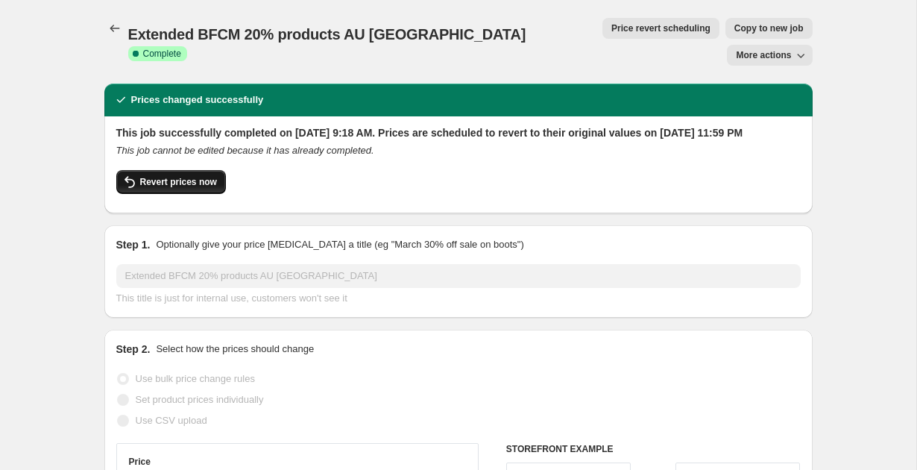
click at [192, 176] on span "Revert prices now" at bounding box center [178, 182] width 77 height 12
checkbox input "false"
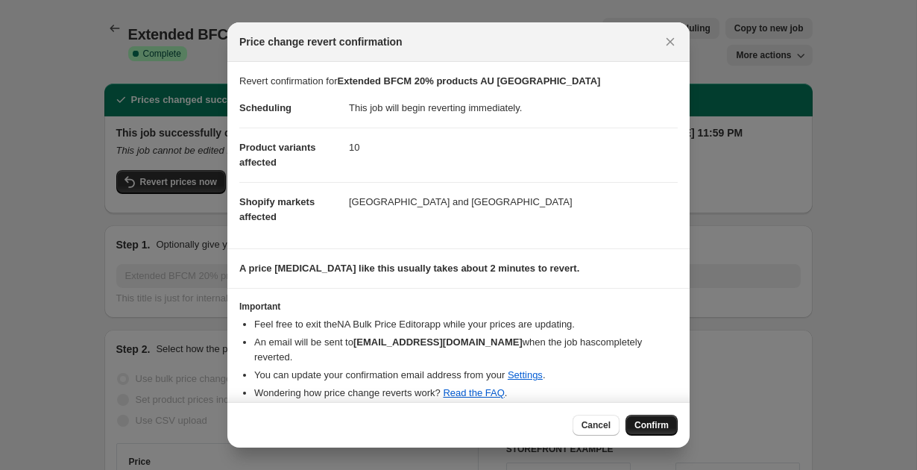
click at [645, 419] on span "Confirm" at bounding box center [651, 425] width 34 height 12
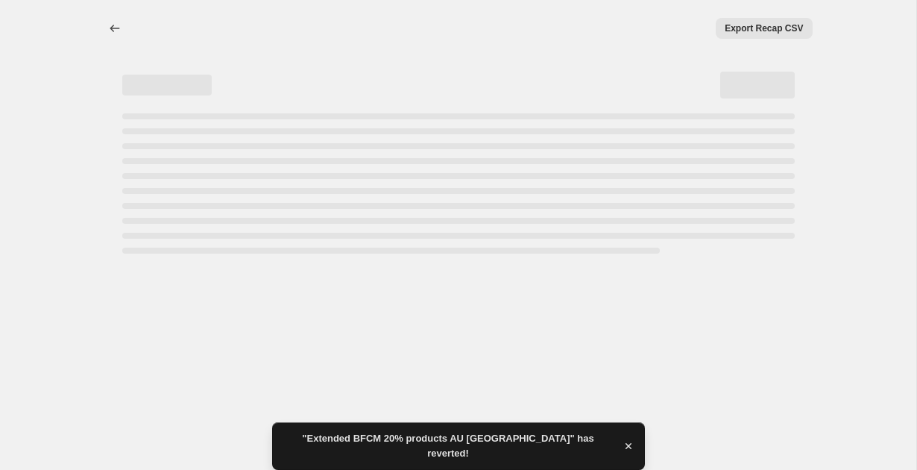
select select "percentage"
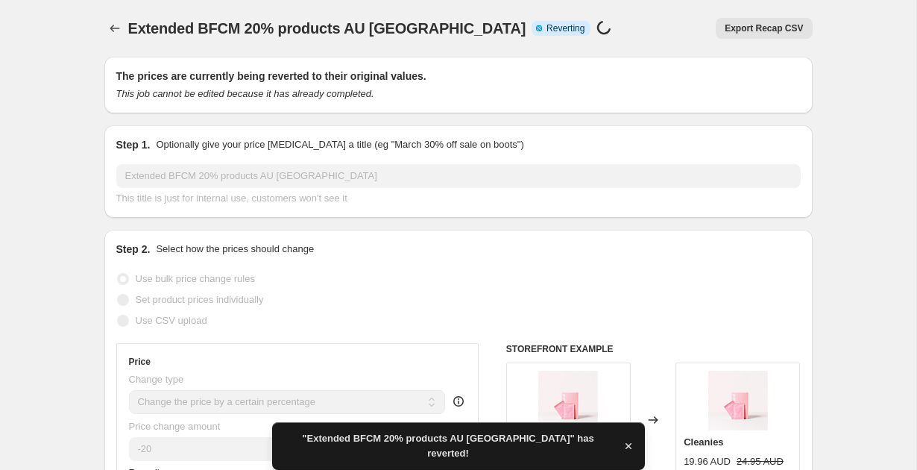
checkbox input "true"
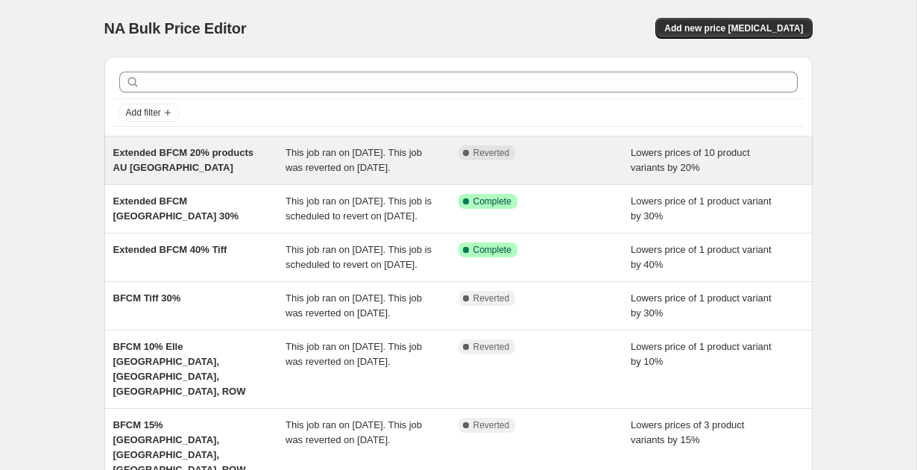
click at [175, 175] on div "Extended BFCM 20% products AU [GEOGRAPHIC_DATA]" at bounding box center [199, 160] width 173 height 30
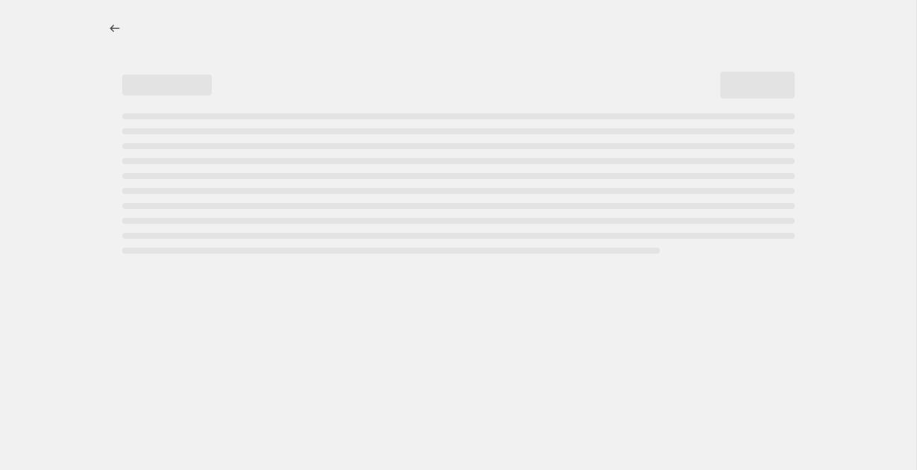
select select "percentage"
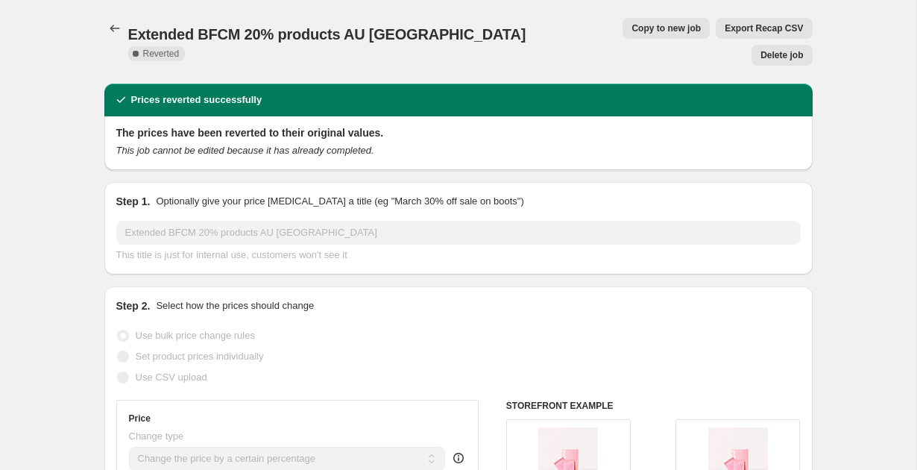
click at [631, 28] on span "Copy to new job" at bounding box center [665, 28] width 69 height 12
select select "percentage"
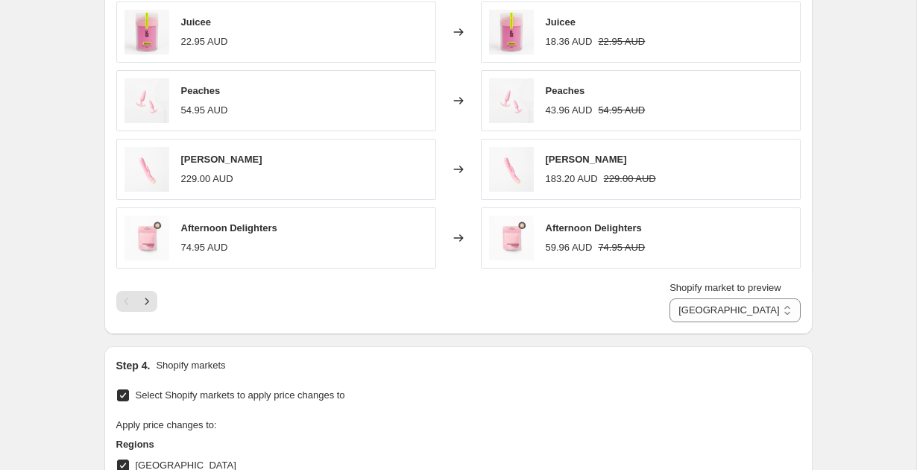
scroll to position [989, 0]
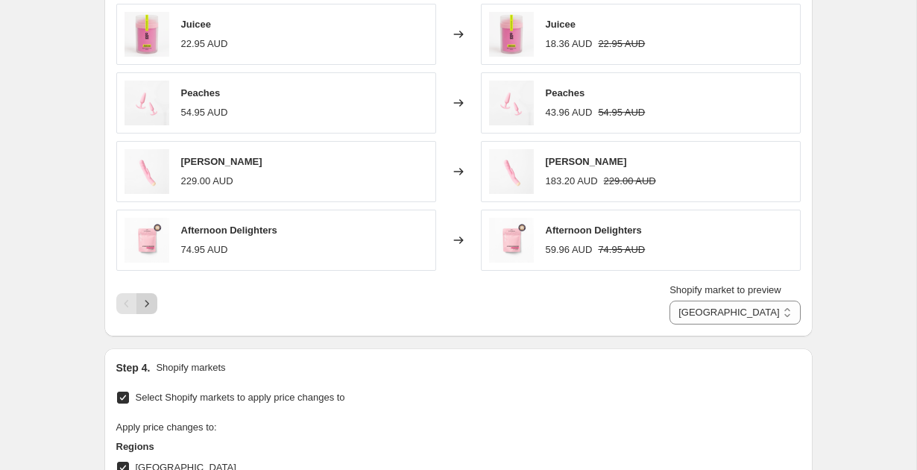
click at [144, 304] on icon "Next" at bounding box center [146, 303] width 15 height 15
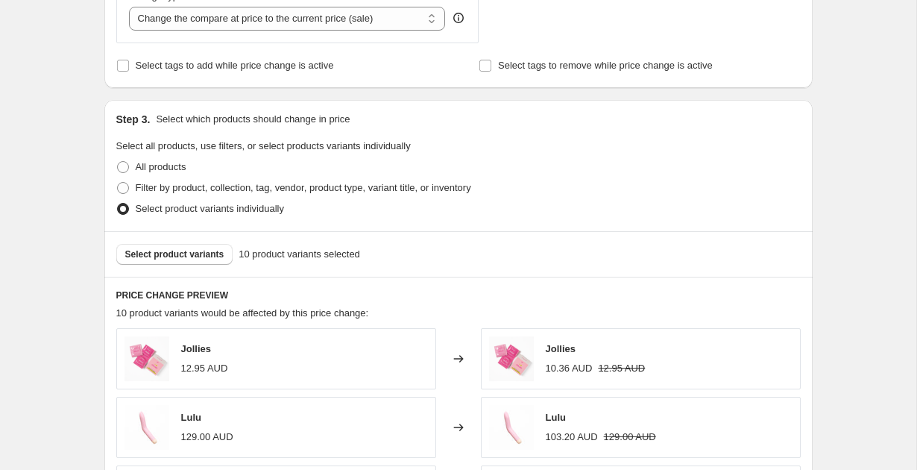
scroll to position [600, 0]
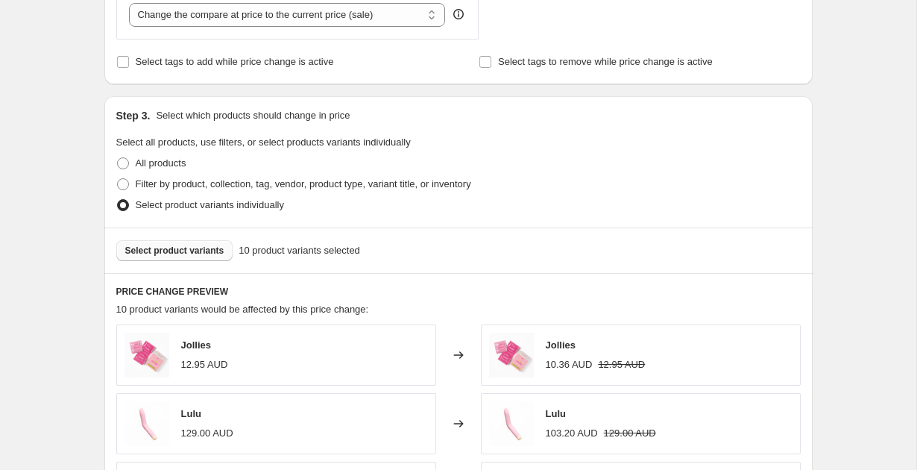
click at [208, 252] on span "Select product variants" at bounding box center [174, 250] width 99 height 12
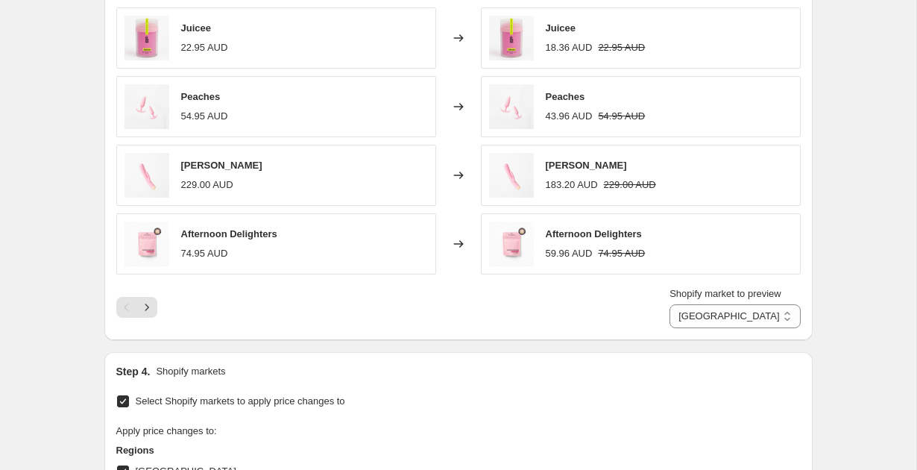
scroll to position [990, 0]
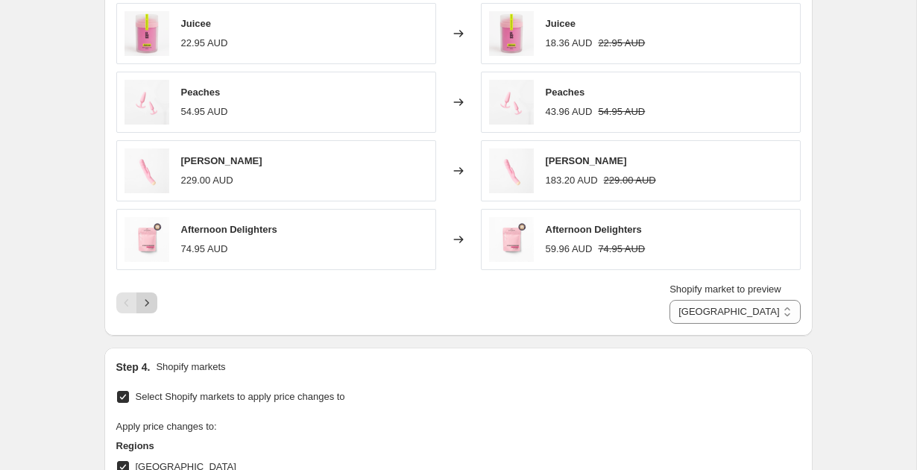
click at [145, 302] on icon "Next" at bounding box center [146, 302] width 15 height 15
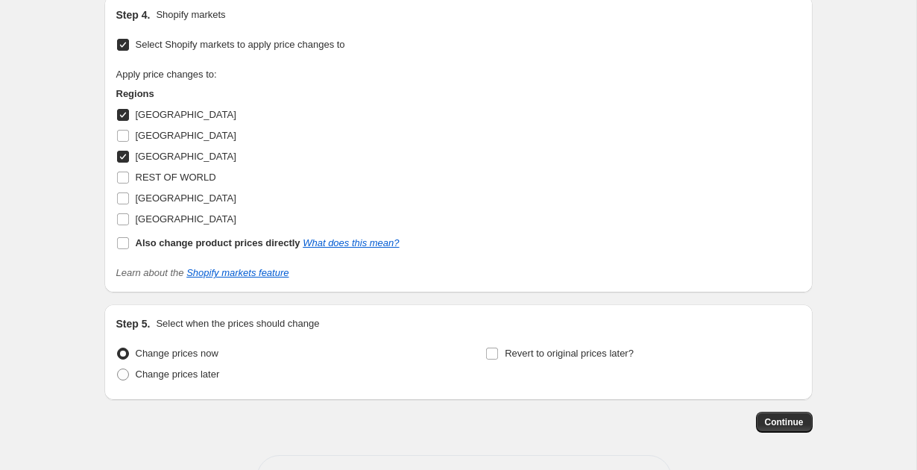
scroll to position [1258, 0]
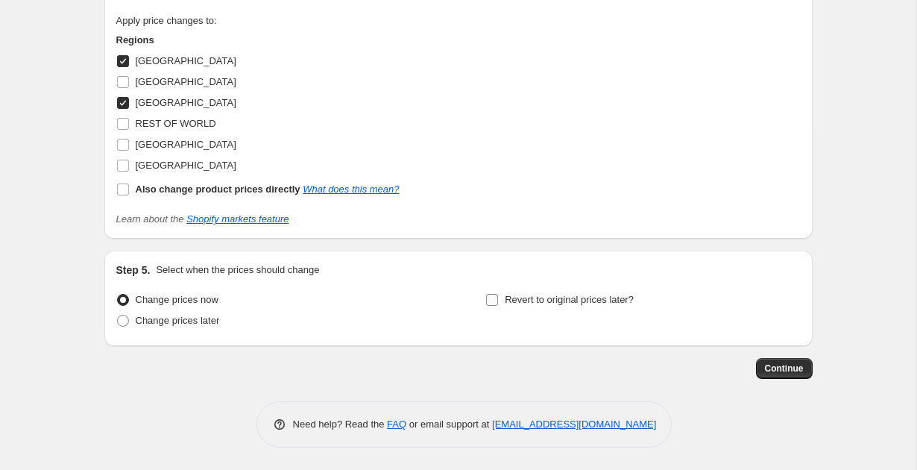
click at [494, 300] on input "Revert to original prices later?" at bounding box center [492, 300] width 12 height 12
checkbox input "true"
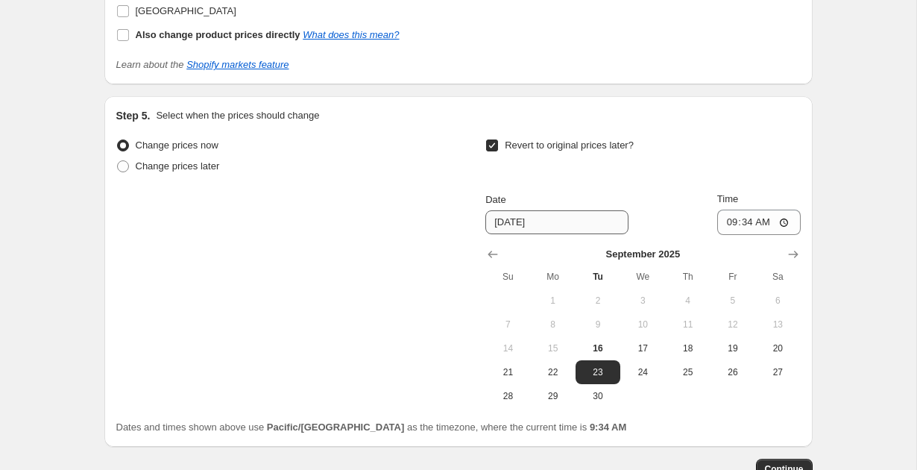
scroll to position [1415, 0]
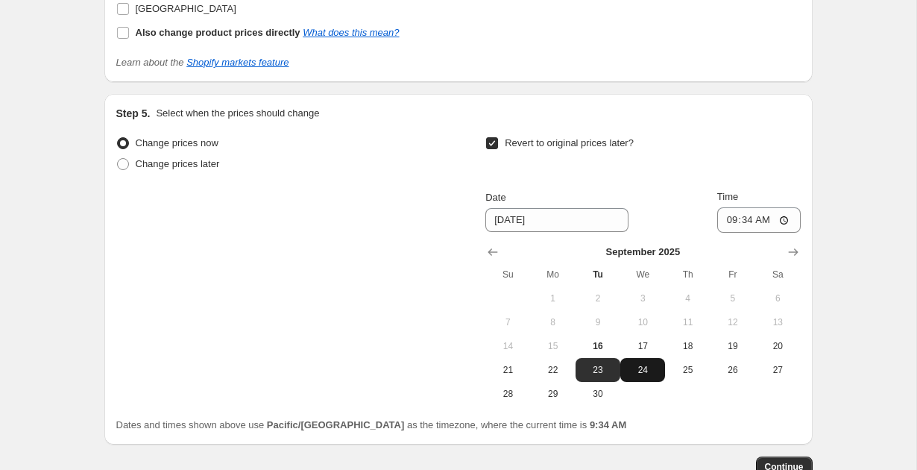
click at [645, 373] on span "24" at bounding box center [642, 370] width 33 height 12
type input "[DATE]"
click at [727, 219] on input "09:34" at bounding box center [758, 219] width 83 height 25
type input "23:59"
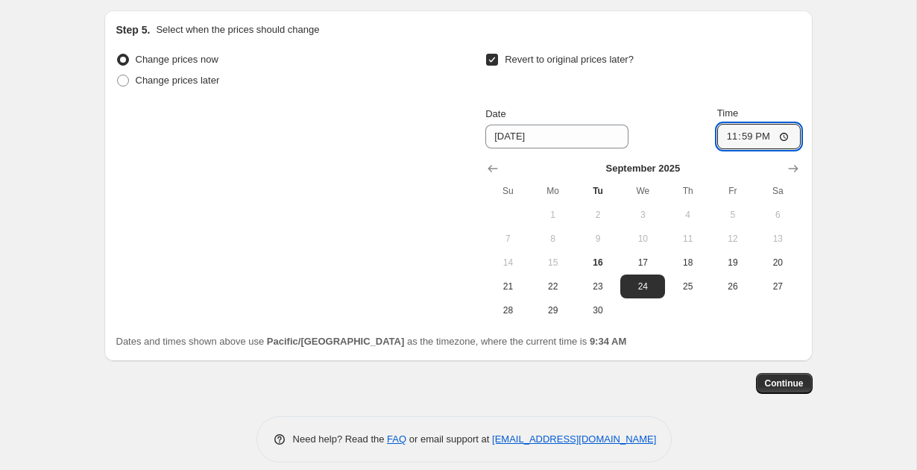
scroll to position [1501, 0]
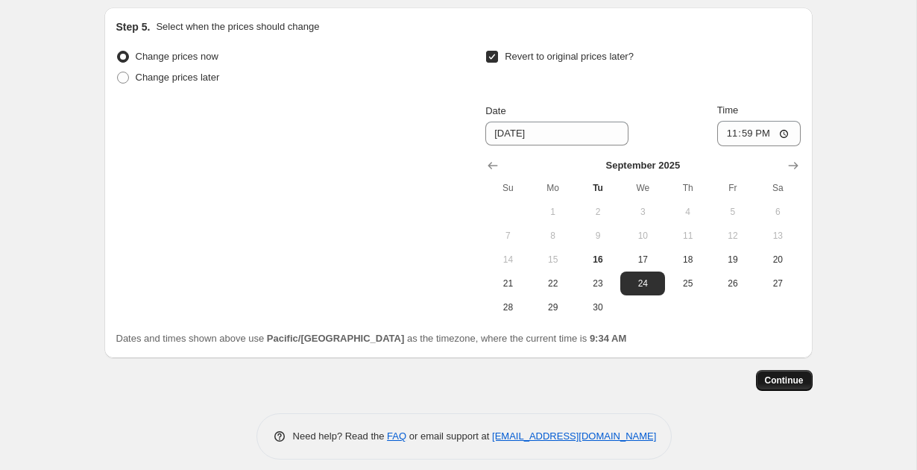
click at [793, 378] on span "Continue" at bounding box center [784, 380] width 39 height 12
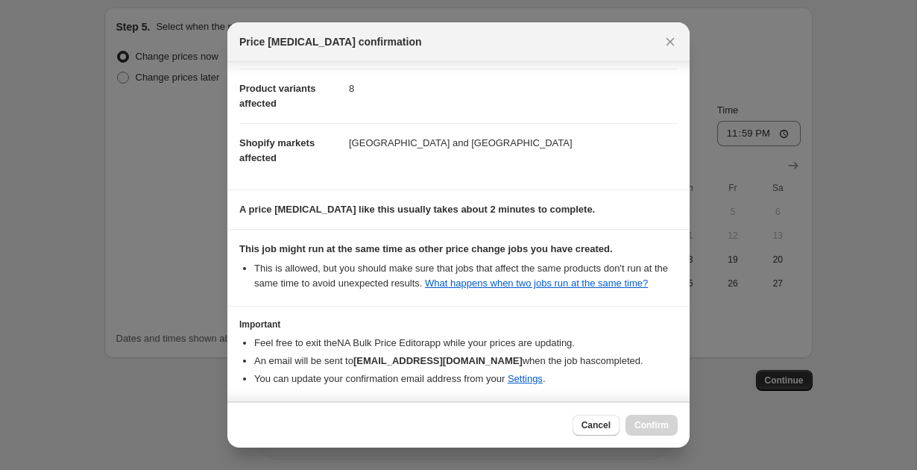
scroll to position [242, 0]
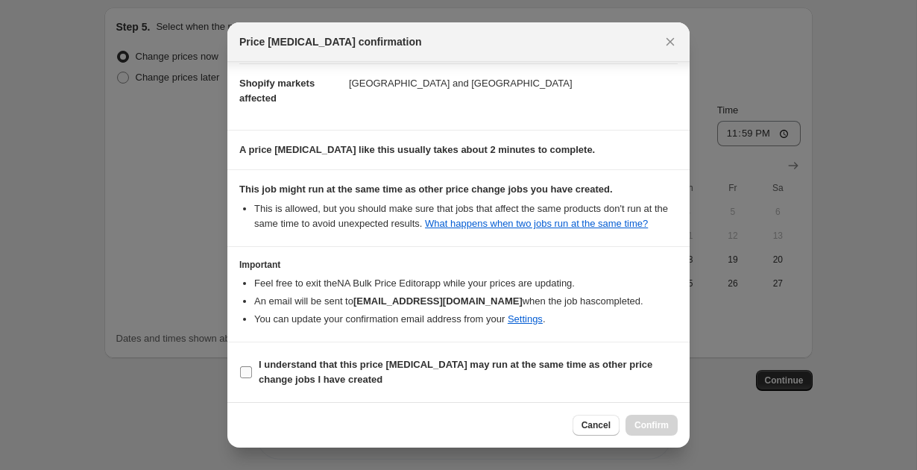
click at [244, 368] on input "I understand that this price [MEDICAL_DATA] may run at the same time as other p…" at bounding box center [246, 372] width 12 height 12
checkbox input "true"
click at [660, 423] on span "Confirm" at bounding box center [651, 425] width 34 height 12
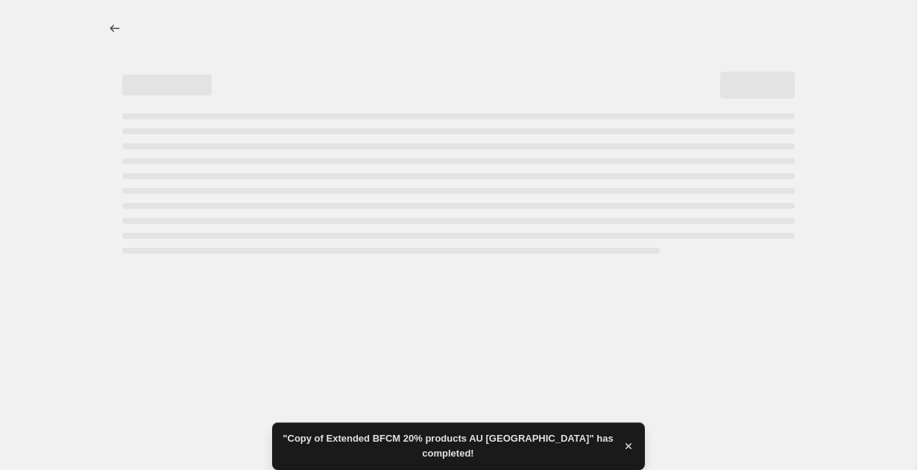
select select "percentage"
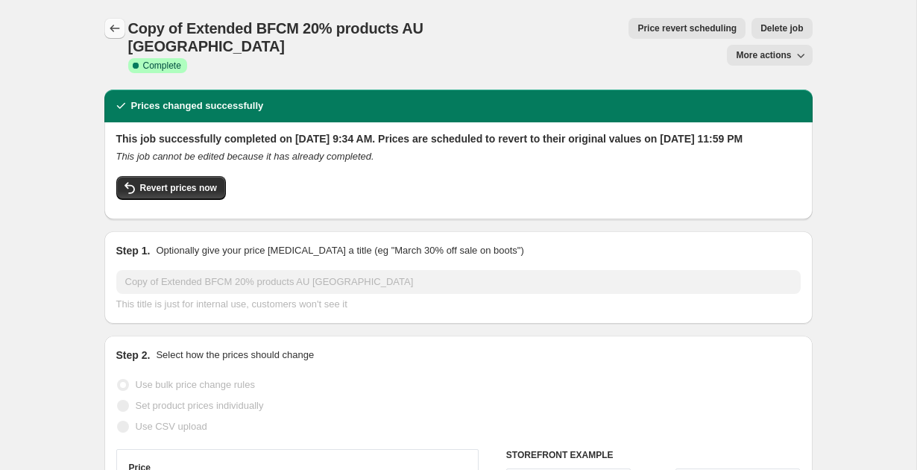
click at [110, 23] on icon "Price change jobs" at bounding box center [114, 28] width 15 height 15
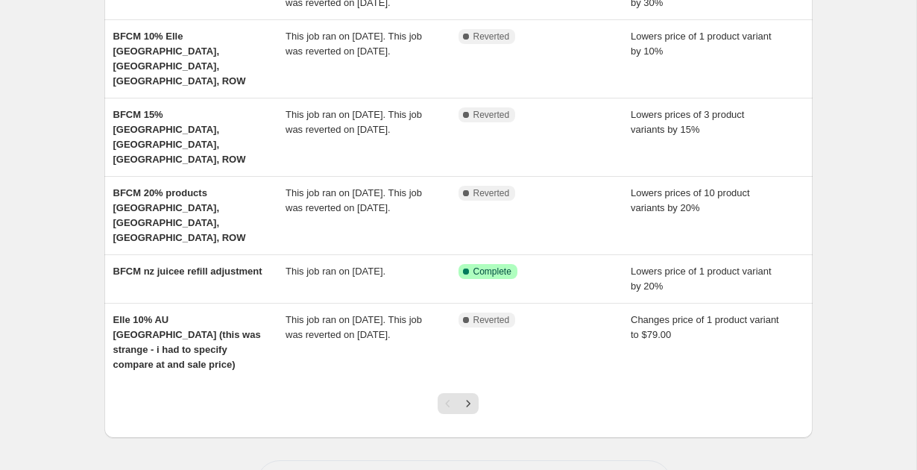
scroll to position [377, 0]
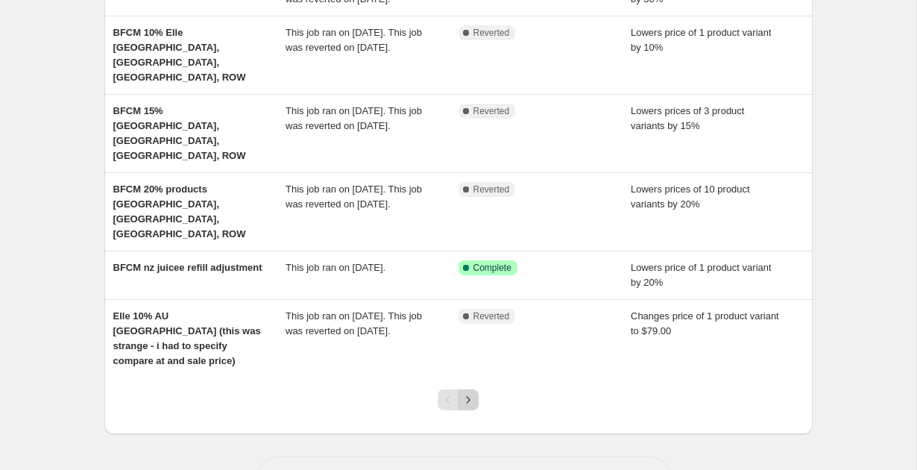
click at [472, 399] on icon "Next" at bounding box center [468, 399] width 15 height 15
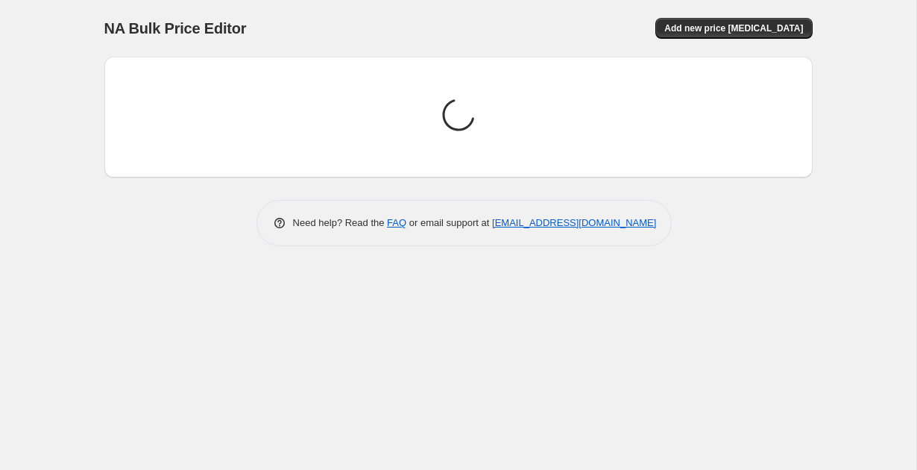
scroll to position [0, 0]
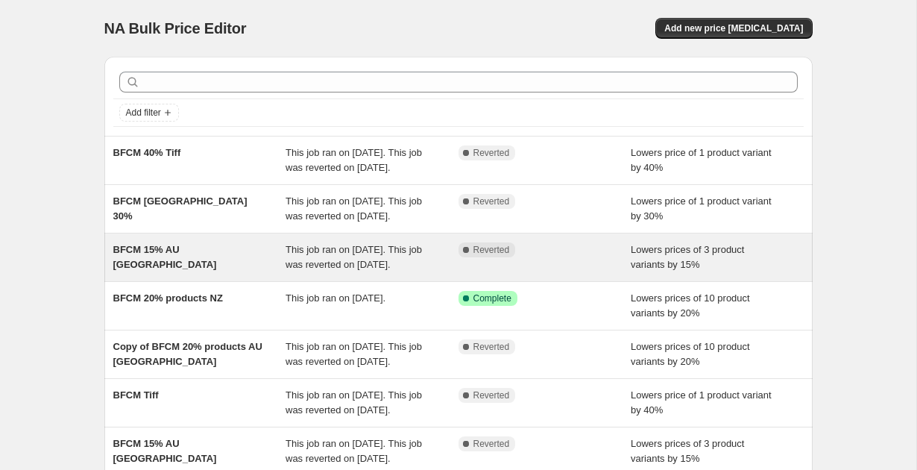
click at [257, 272] on div "BFCM 15% AU [GEOGRAPHIC_DATA]" at bounding box center [199, 257] width 173 height 30
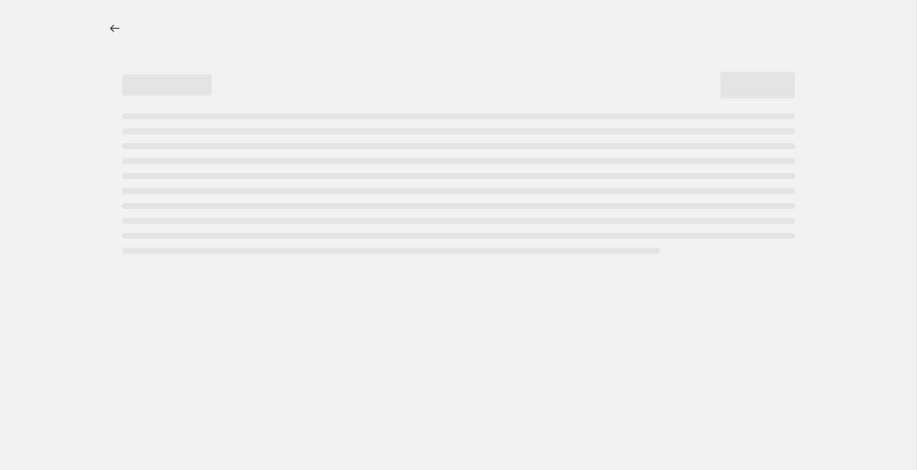
select select "percentage"
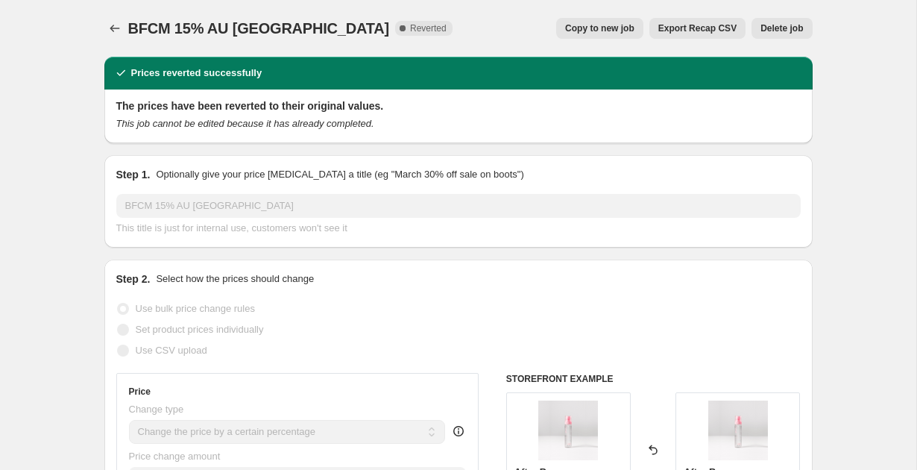
click at [587, 22] on button "Copy to new job" at bounding box center [599, 28] width 87 height 21
select select "percentage"
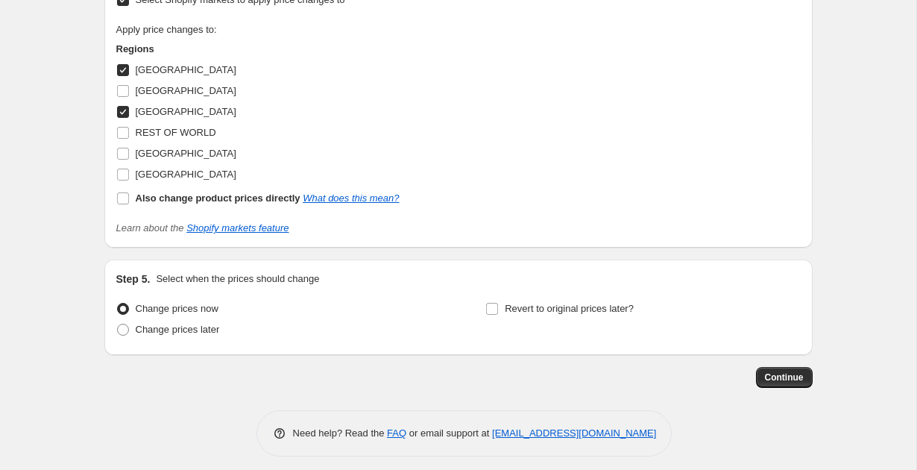
scroll to position [1252, 0]
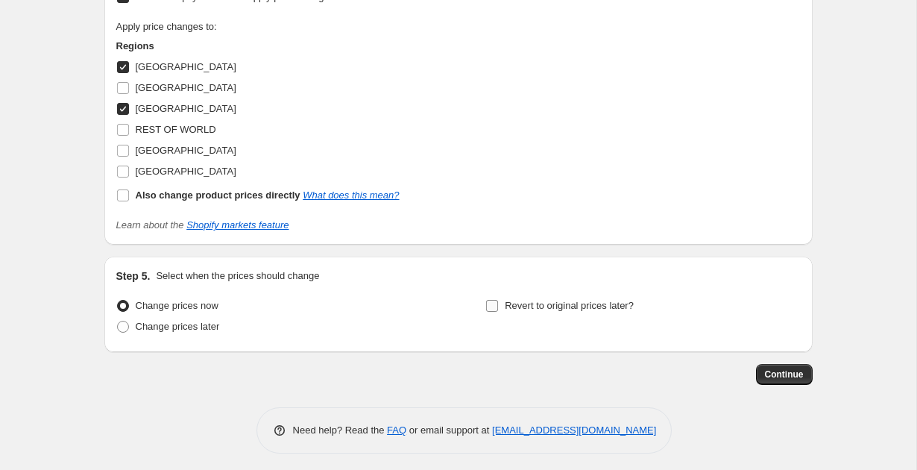
click at [488, 303] on input "Revert to original prices later?" at bounding box center [492, 306] width 12 height 12
checkbox input "true"
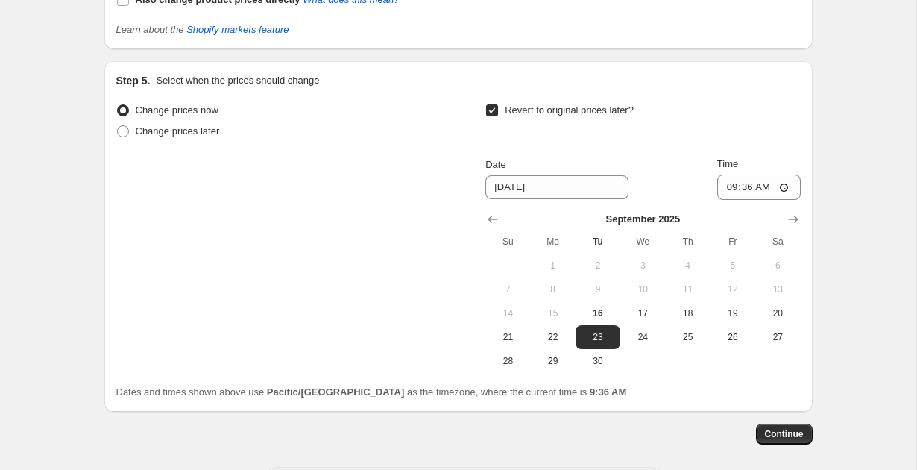
scroll to position [1447, 0]
click at [636, 339] on span "24" at bounding box center [642, 338] width 33 height 12
type input "[DATE]"
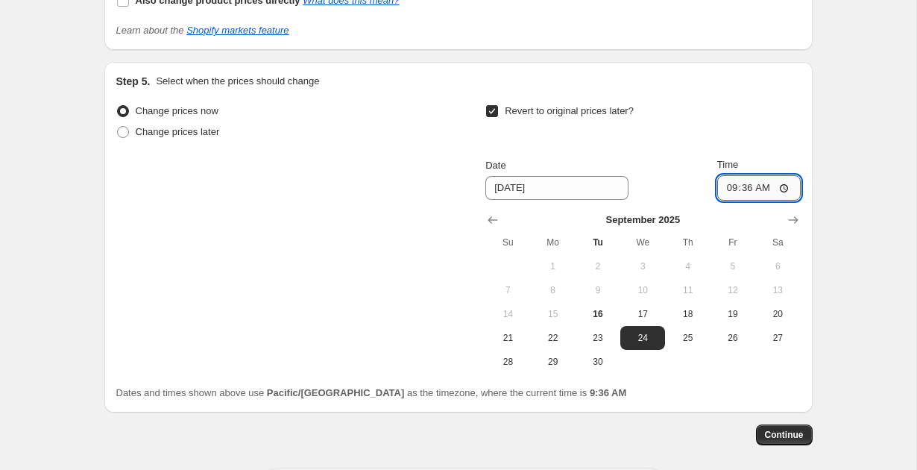
click at [727, 184] on input "09:36" at bounding box center [758, 187] width 83 height 25
type input "23:59"
click at [788, 435] on span "Continue" at bounding box center [784, 435] width 39 height 12
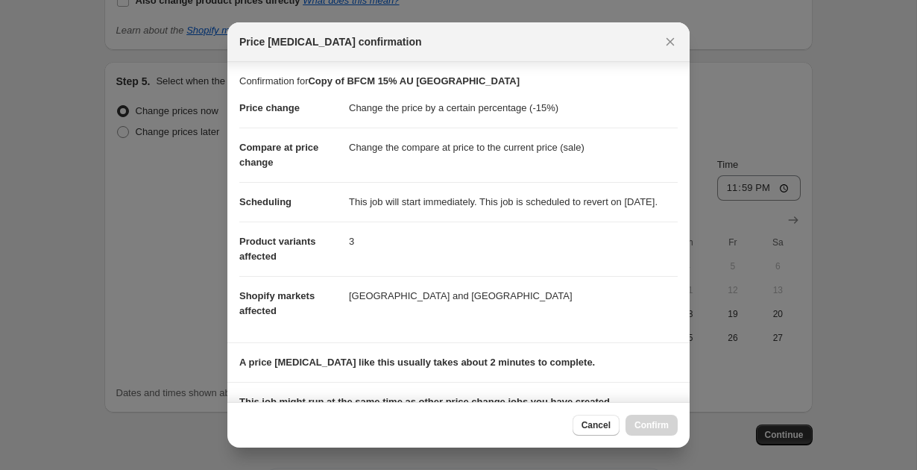
scroll to position [242, 0]
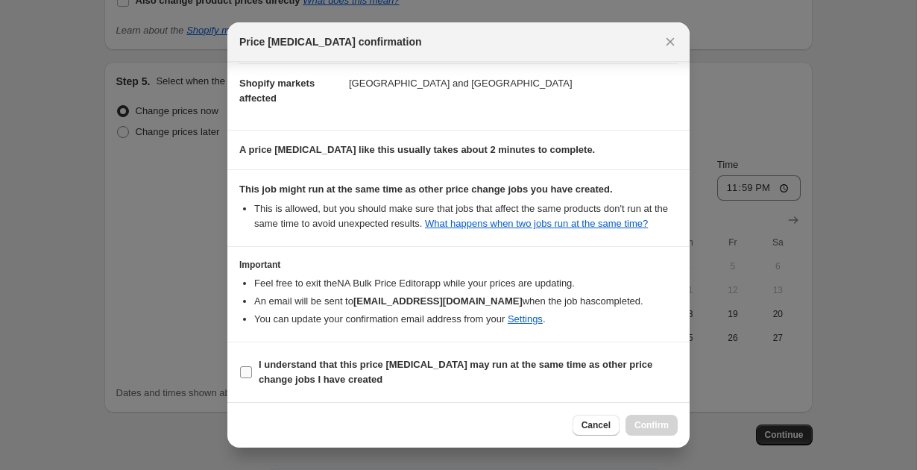
click at [243, 373] on input "I understand that this price [MEDICAL_DATA] may run at the same time as other p…" at bounding box center [246, 372] width 12 height 12
checkbox input "true"
click at [656, 420] on span "Confirm" at bounding box center [651, 425] width 34 height 12
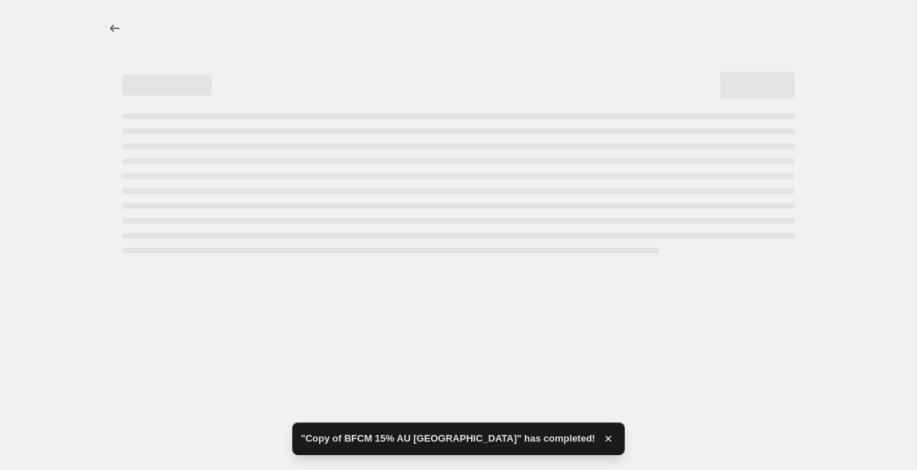
select select "percentage"
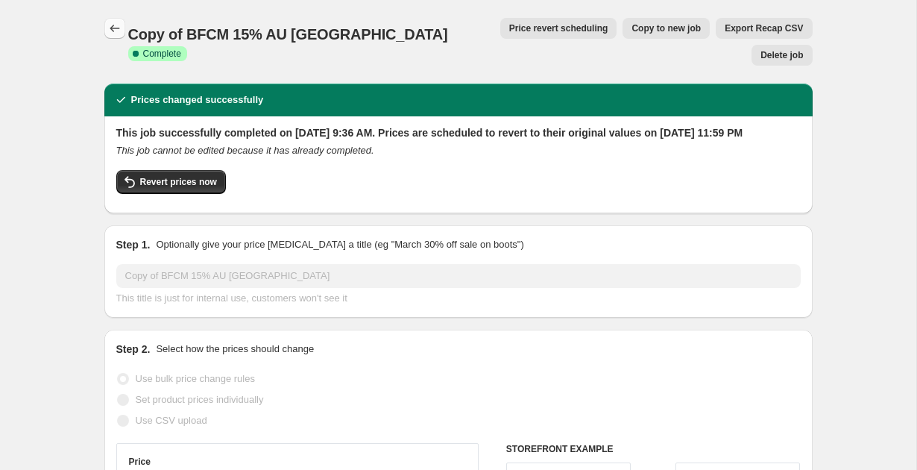
click at [114, 23] on icon "Price change jobs" at bounding box center [114, 28] width 15 height 15
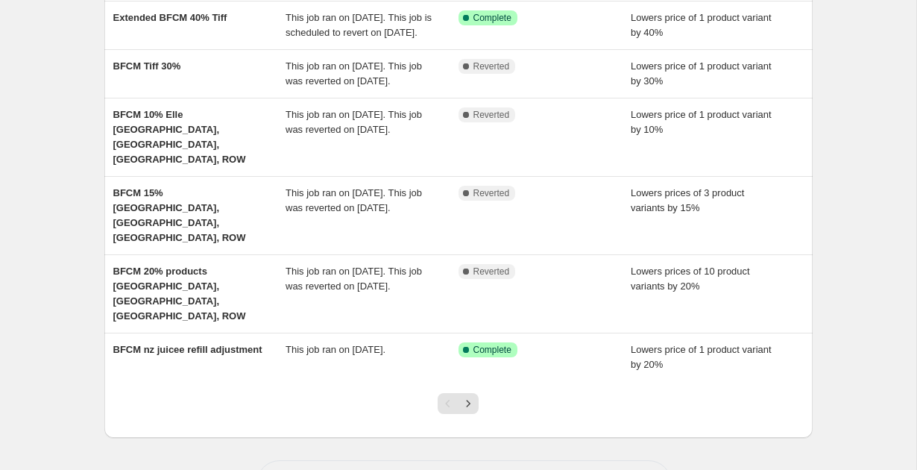
scroll to position [432, 0]
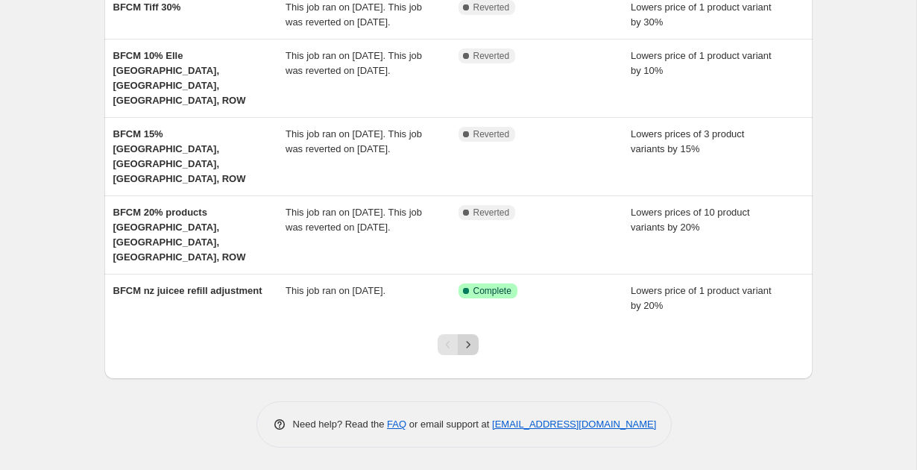
click at [470, 349] on icon "Next" at bounding box center [468, 344] width 15 height 15
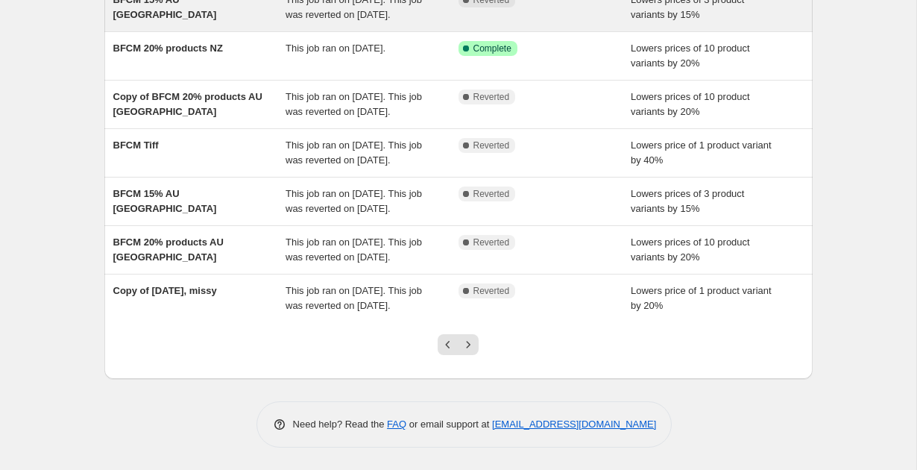
scroll to position [356, 0]
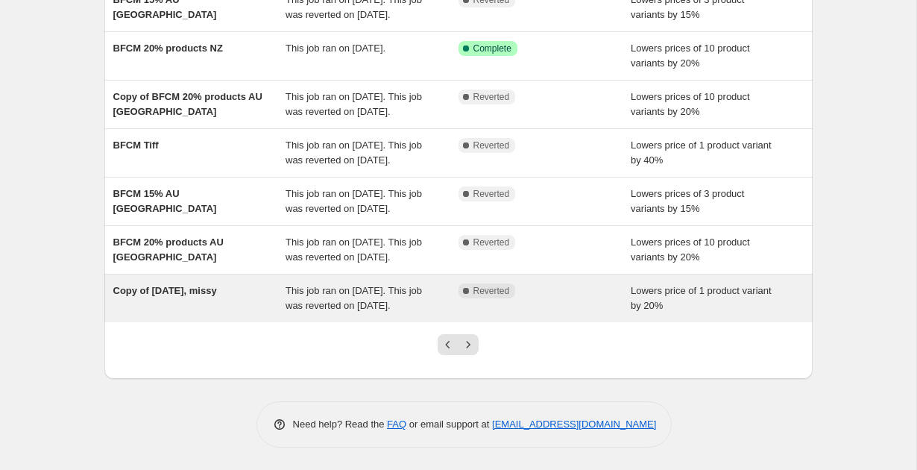
click at [372, 311] on span "This job ran on [DATE]. This job was reverted on [DATE]." at bounding box center [353, 298] width 136 height 26
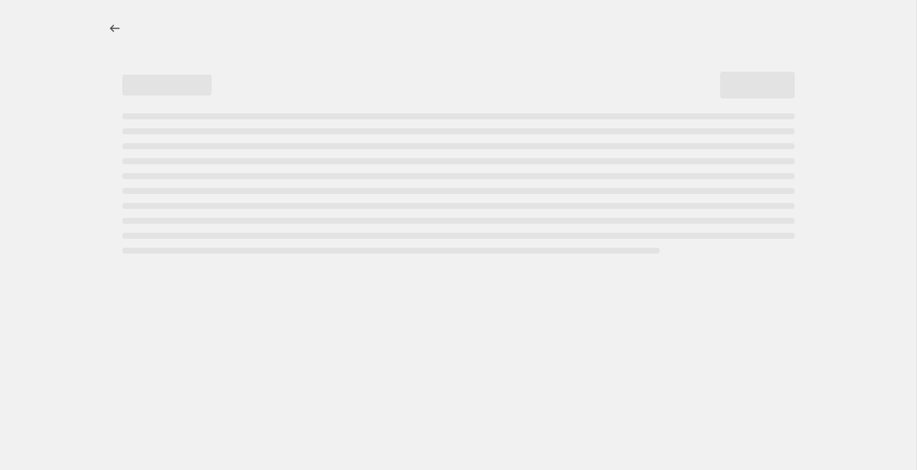
select select "percentage"
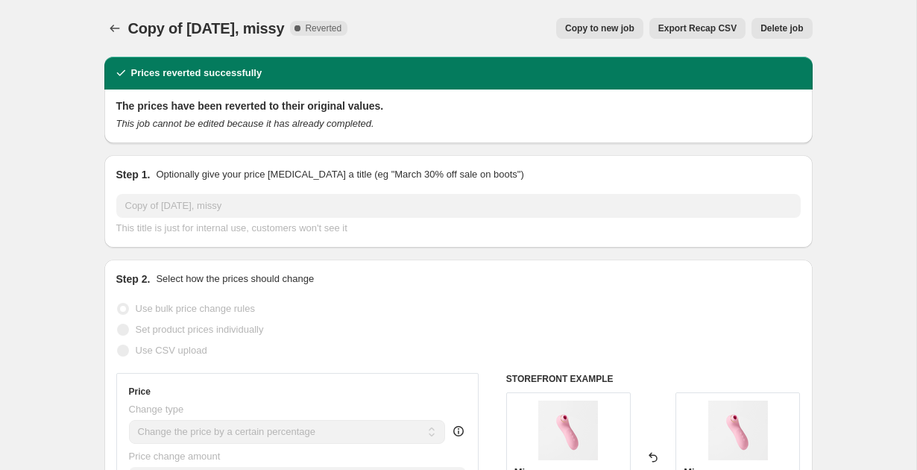
click at [610, 37] on button "Copy to new job" at bounding box center [599, 28] width 87 height 21
select select "percentage"
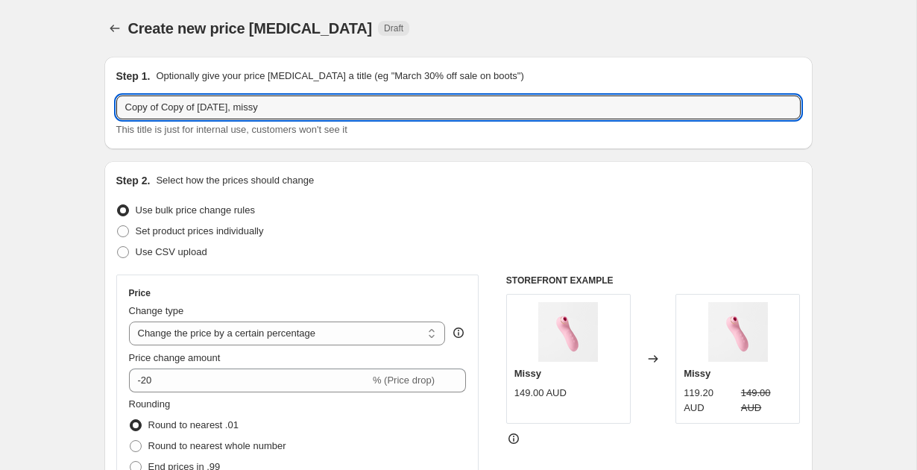
drag, startPoint x: 159, startPoint y: 106, endPoint x: 60, endPoint y: 111, distance: 100.0
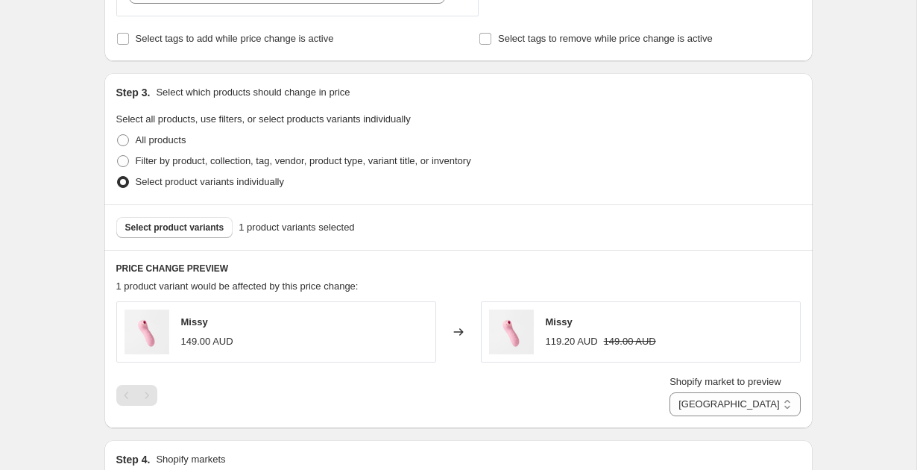
scroll to position [625, 0]
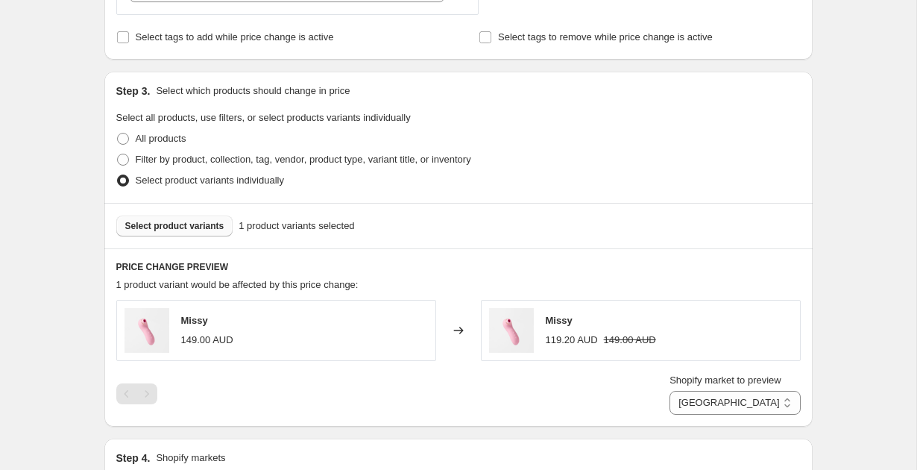
type input "Extended Copy of 12 Sept 2025, missy"
click at [174, 221] on span "Select product variants" at bounding box center [174, 226] width 99 height 12
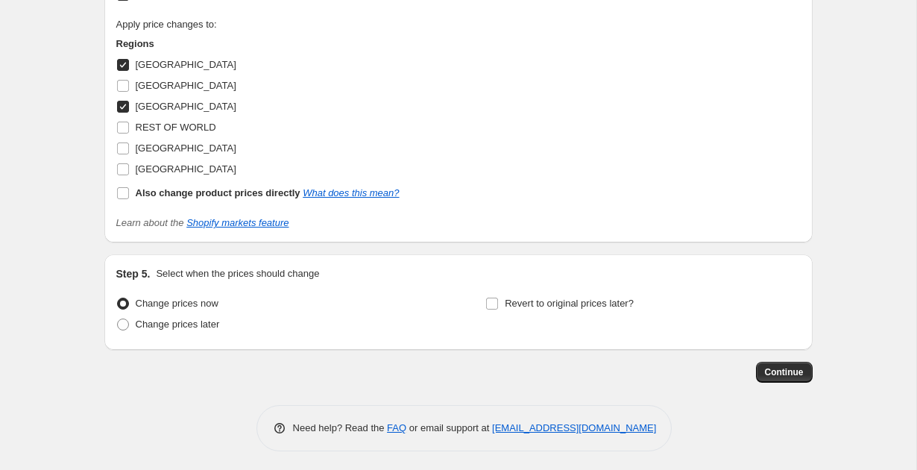
scroll to position [1189, 0]
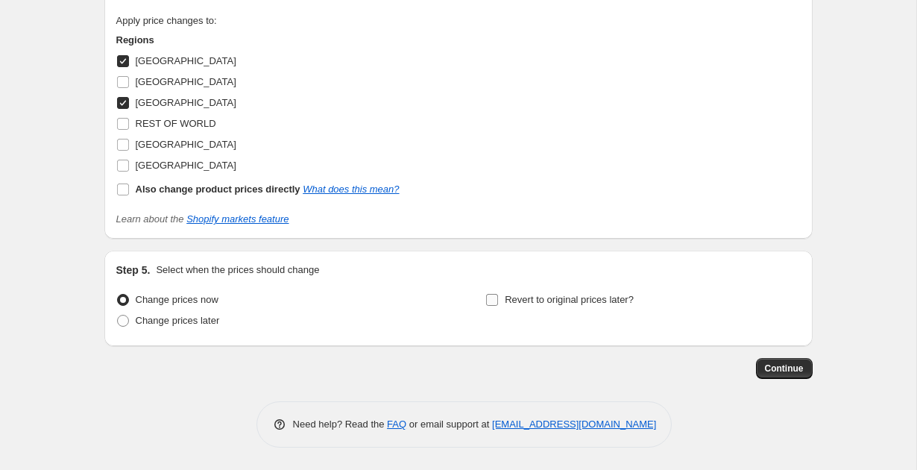
click at [490, 302] on input "Revert to original prices later?" at bounding box center [492, 300] width 12 height 12
checkbox input "true"
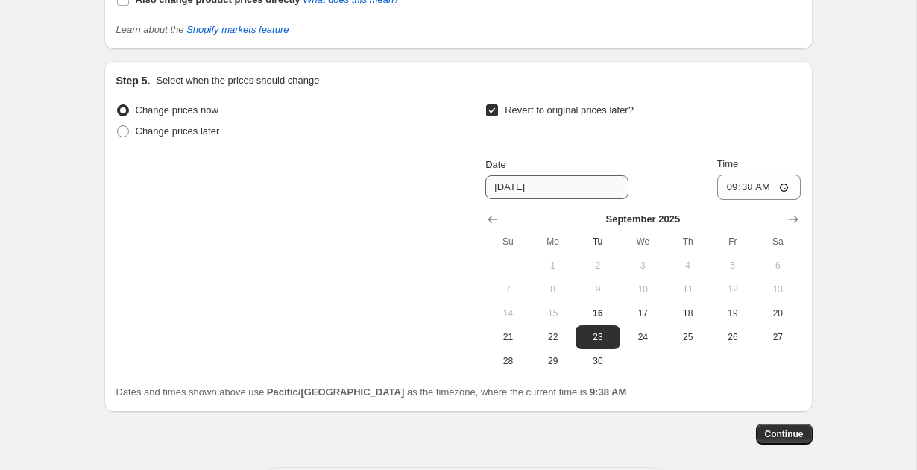
scroll to position [1379, 0]
click at [629, 343] on button "24" at bounding box center [642, 336] width 45 height 24
type input "[DATE]"
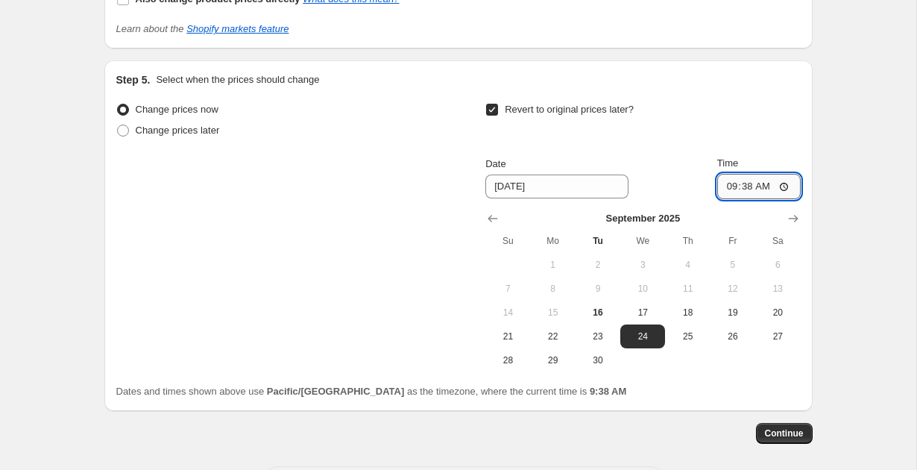
click at [729, 183] on input "09:38" at bounding box center [758, 186] width 83 height 25
type input "23:59"
click at [799, 432] on span "Continue" at bounding box center [784, 433] width 39 height 12
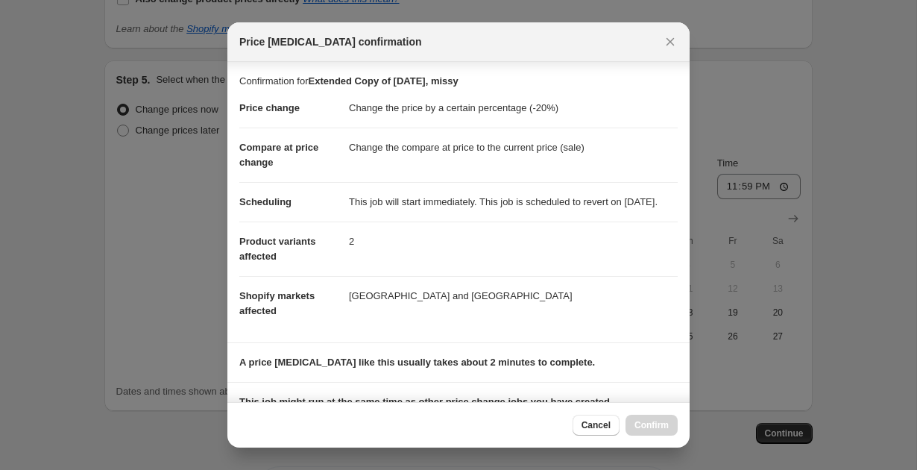
scroll to position [242, 0]
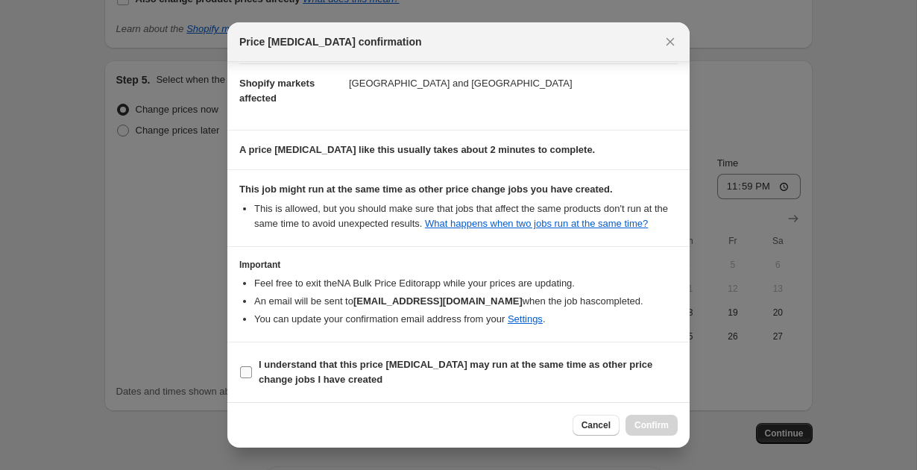
click at [241, 366] on input "I understand that this price [MEDICAL_DATA] may run at the same time as other p…" at bounding box center [246, 372] width 12 height 12
checkbox input "true"
click at [649, 430] on span "Confirm" at bounding box center [651, 425] width 34 height 12
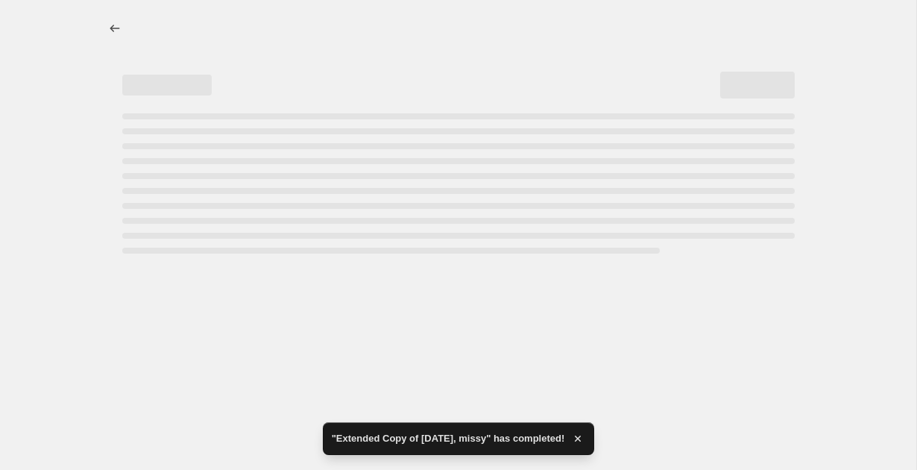
select select "percentage"
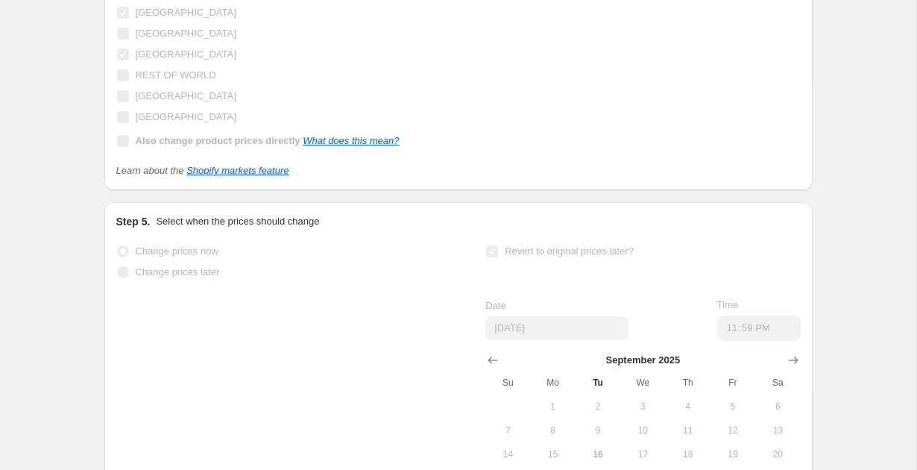
scroll to position [0, 0]
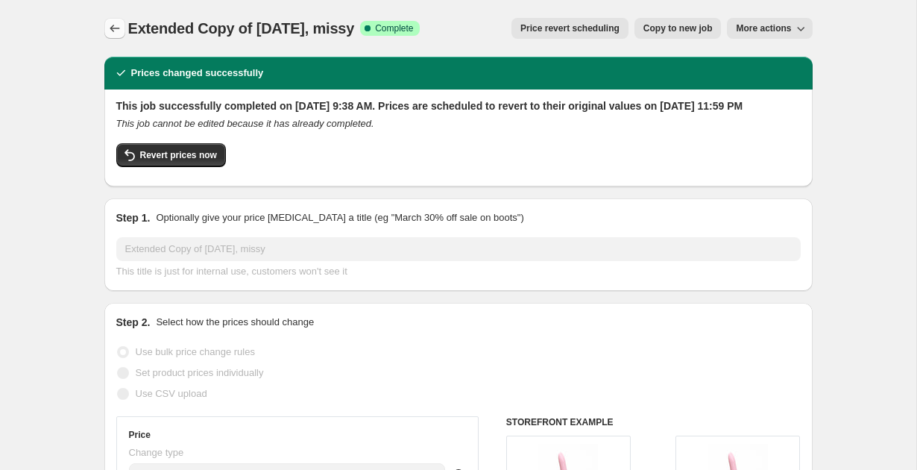
click at [110, 29] on icon "Price change jobs" at bounding box center [114, 28] width 15 height 15
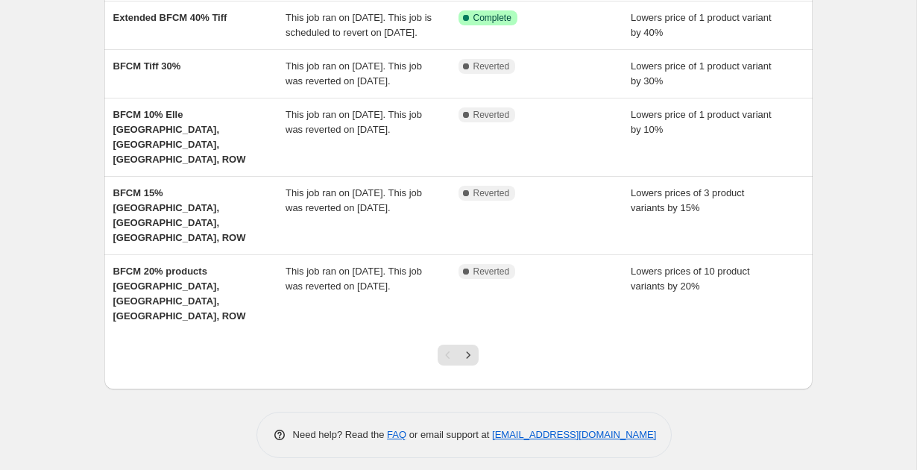
scroll to position [447, 0]
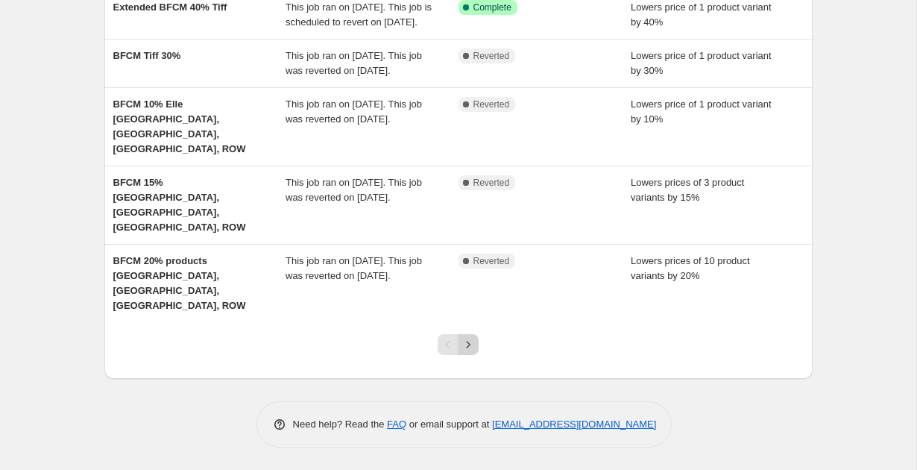
click at [471, 345] on icon "Next" at bounding box center [468, 344] width 15 height 15
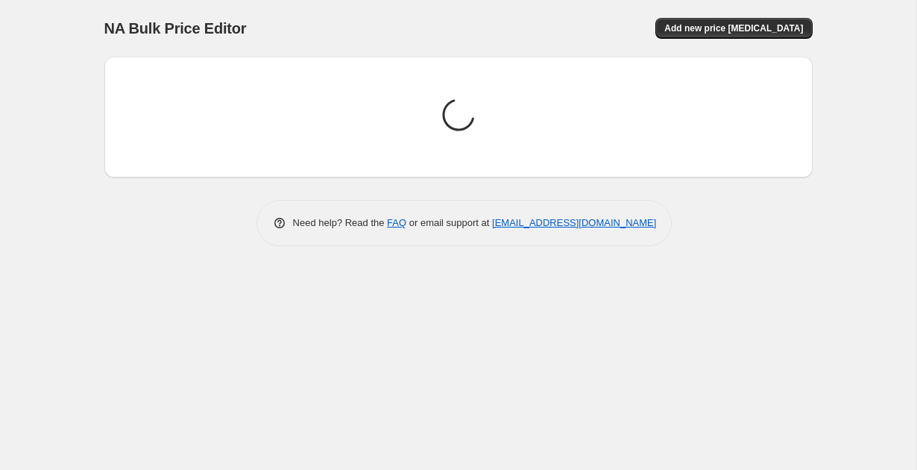
scroll to position [0, 0]
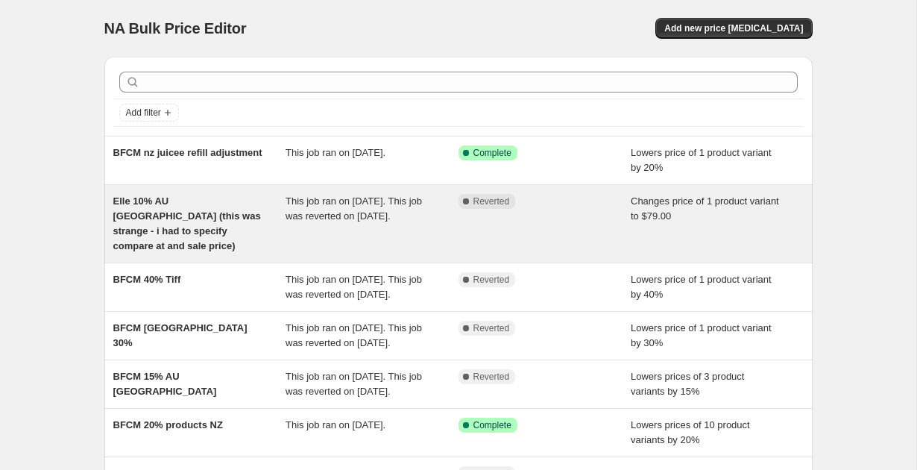
click at [247, 217] on div "Elle 10% AU [GEOGRAPHIC_DATA] (this was strange - i had to specify compare at a…" at bounding box center [199, 224] width 173 height 60
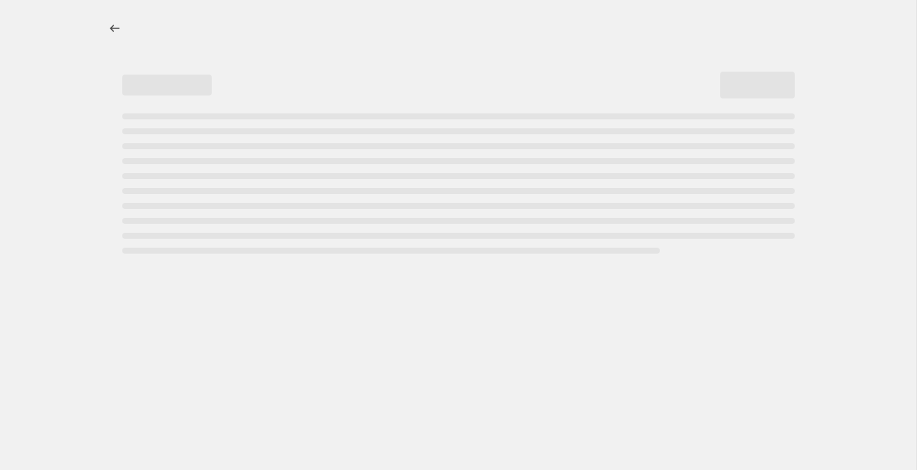
select select "to"
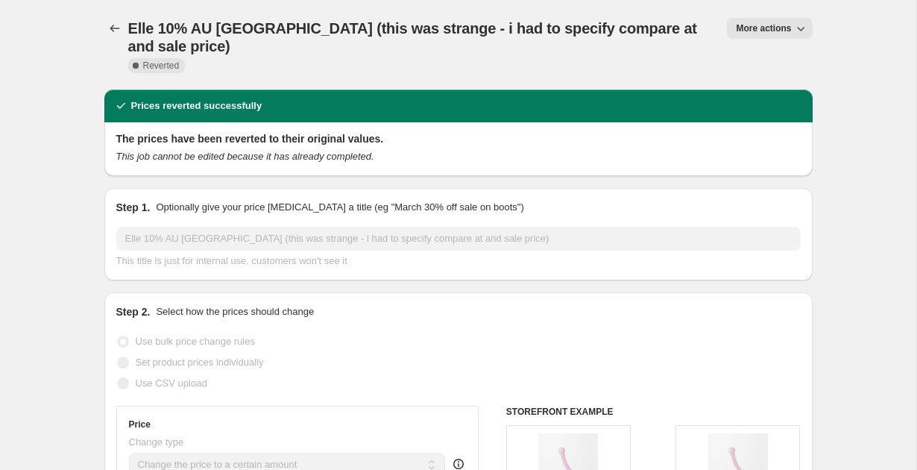
click at [758, 19] on button "More actions" at bounding box center [769, 28] width 85 height 21
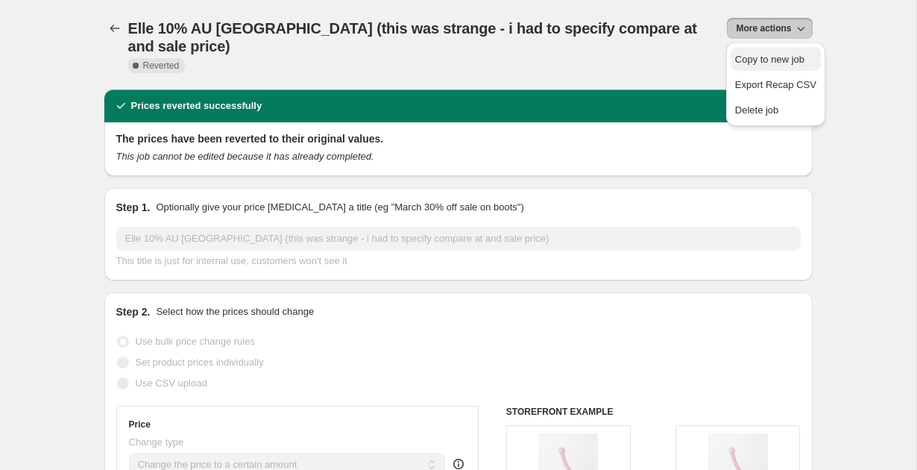
click at [753, 56] on span "Copy to new job" at bounding box center [769, 59] width 69 height 11
select select "to"
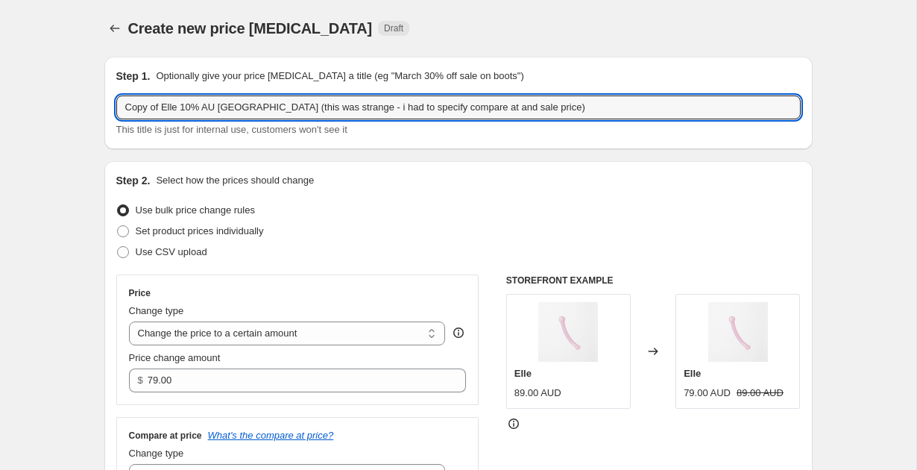
drag, startPoint x: 161, startPoint y: 106, endPoint x: 72, endPoint y: 106, distance: 89.4
paste input "Extended"
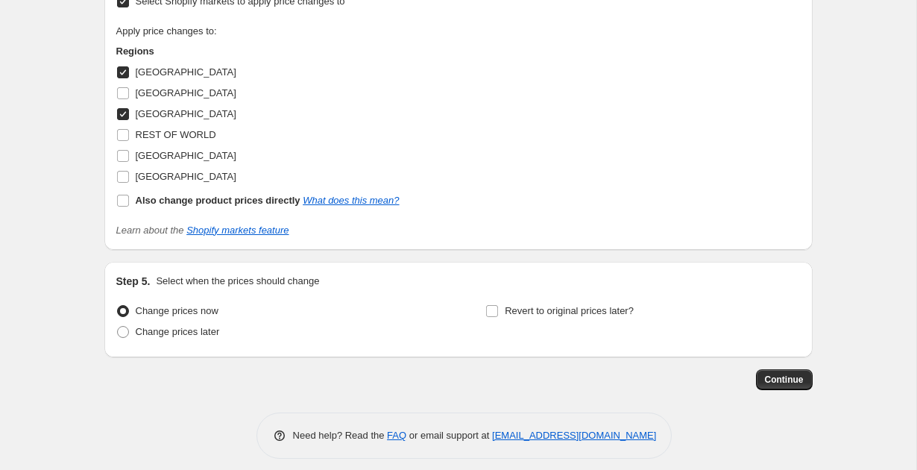
scroll to position [1049, 0]
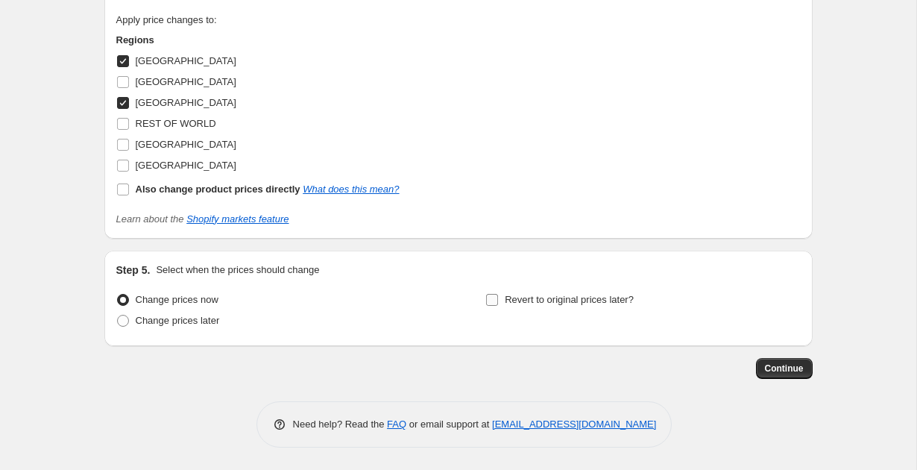
type input "Extended Elle 10% AU NZ (this was strange - i had to specify compare at and sal…"
click at [492, 298] on input "Revert to original prices later?" at bounding box center [492, 300] width 12 height 12
checkbox input "true"
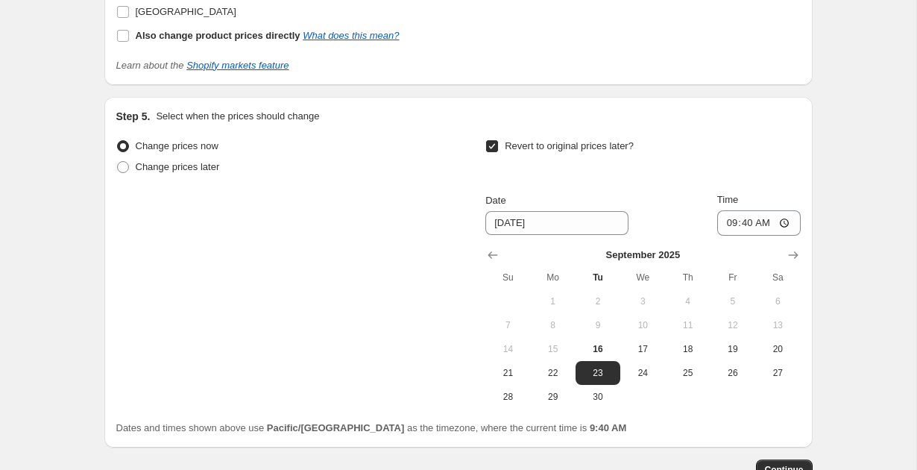
scroll to position [1210, 0]
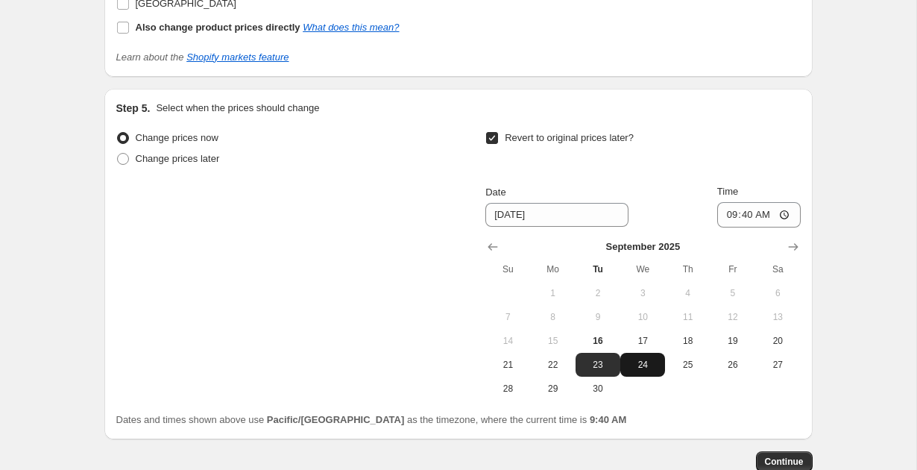
click at [648, 371] on button "24" at bounding box center [642, 365] width 45 height 24
type input "[DATE]"
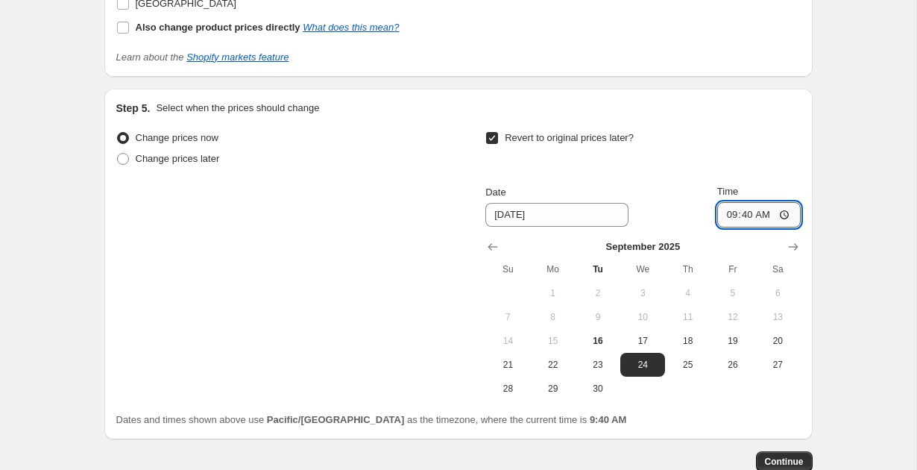
click at [725, 217] on input "09:40" at bounding box center [758, 214] width 83 height 25
type input "23:59"
click at [781, 460] on span "Continue" at bounding box center [784, 461] width 39 height 12
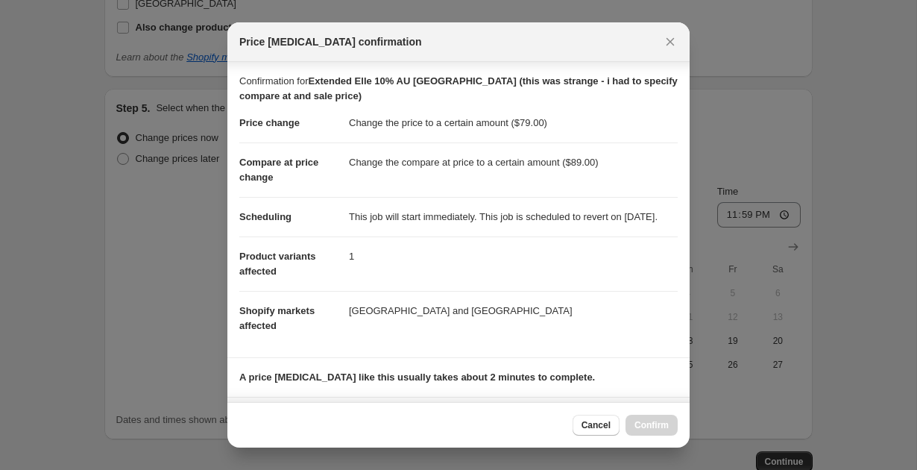
scroll to position [257, 0]
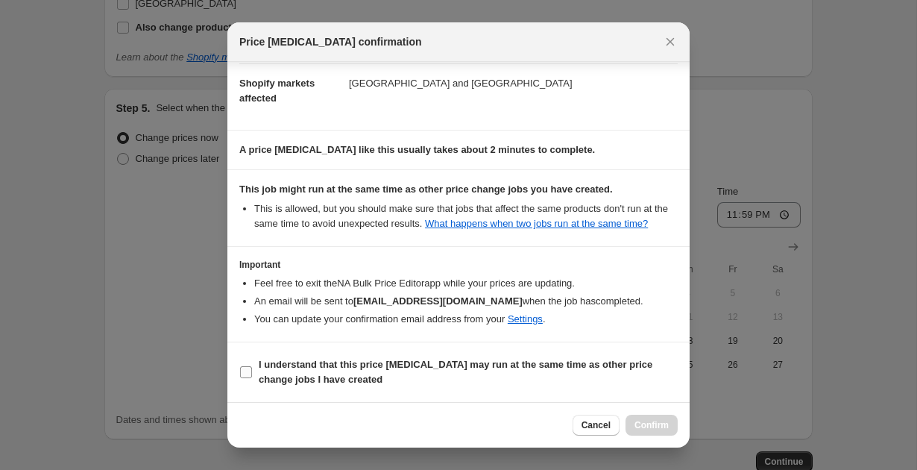
click at [244, 373] on input "I understand that this price [MEDICAL_DATA] may run at the same time as other p…" at bounding box center [246, 372] width 12 height 12
checkbox input "true"
click at [639, 424] on span "Confirm" at bounding box center [651, 425] width 34 height 12
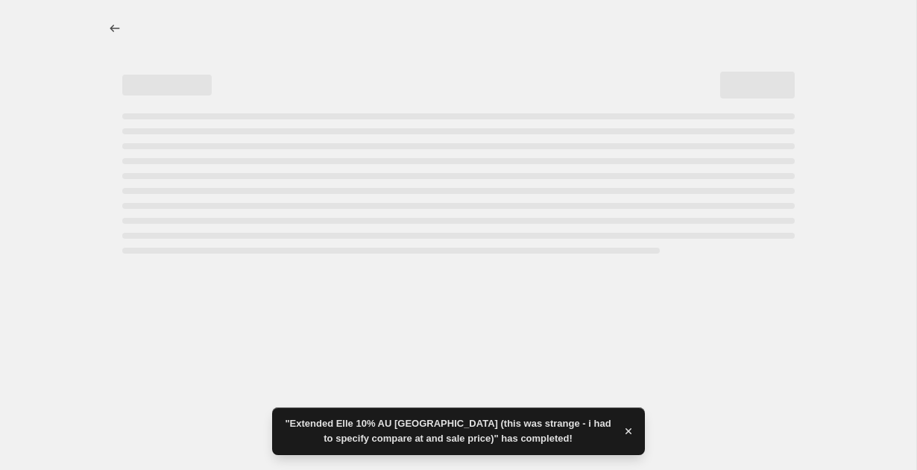
select select "to"
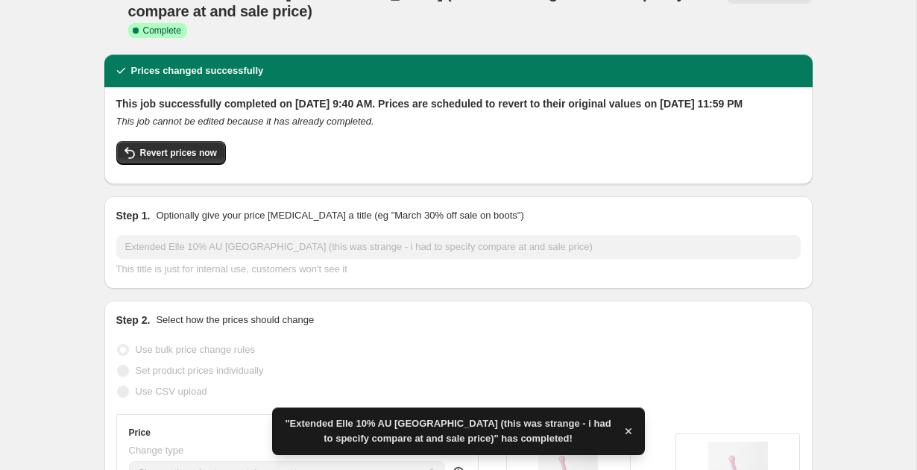
scroll to position [41, 0]
